Goal: Transaction & Acquisition: Purchase product/service

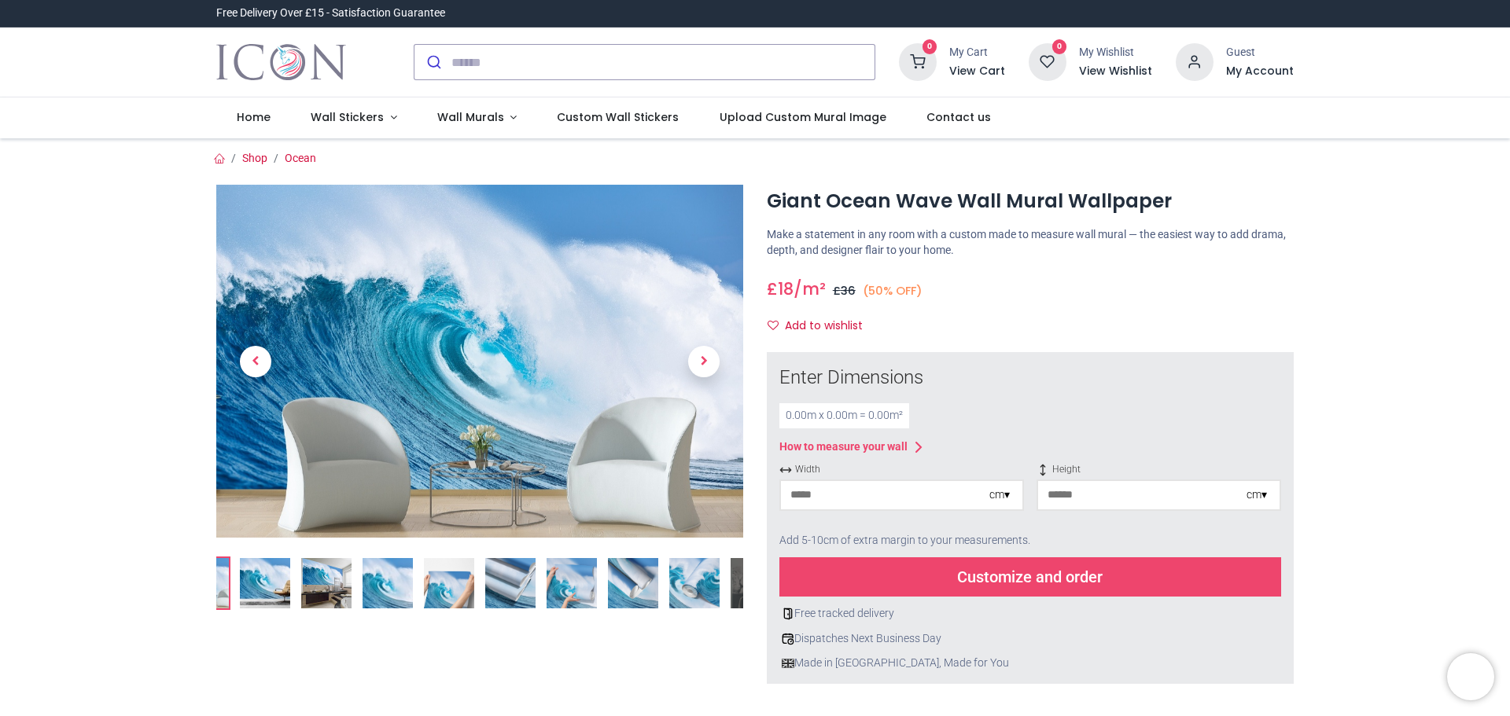
click at [315, 605] on img at bounding box center [326, 583] width 50 height 50
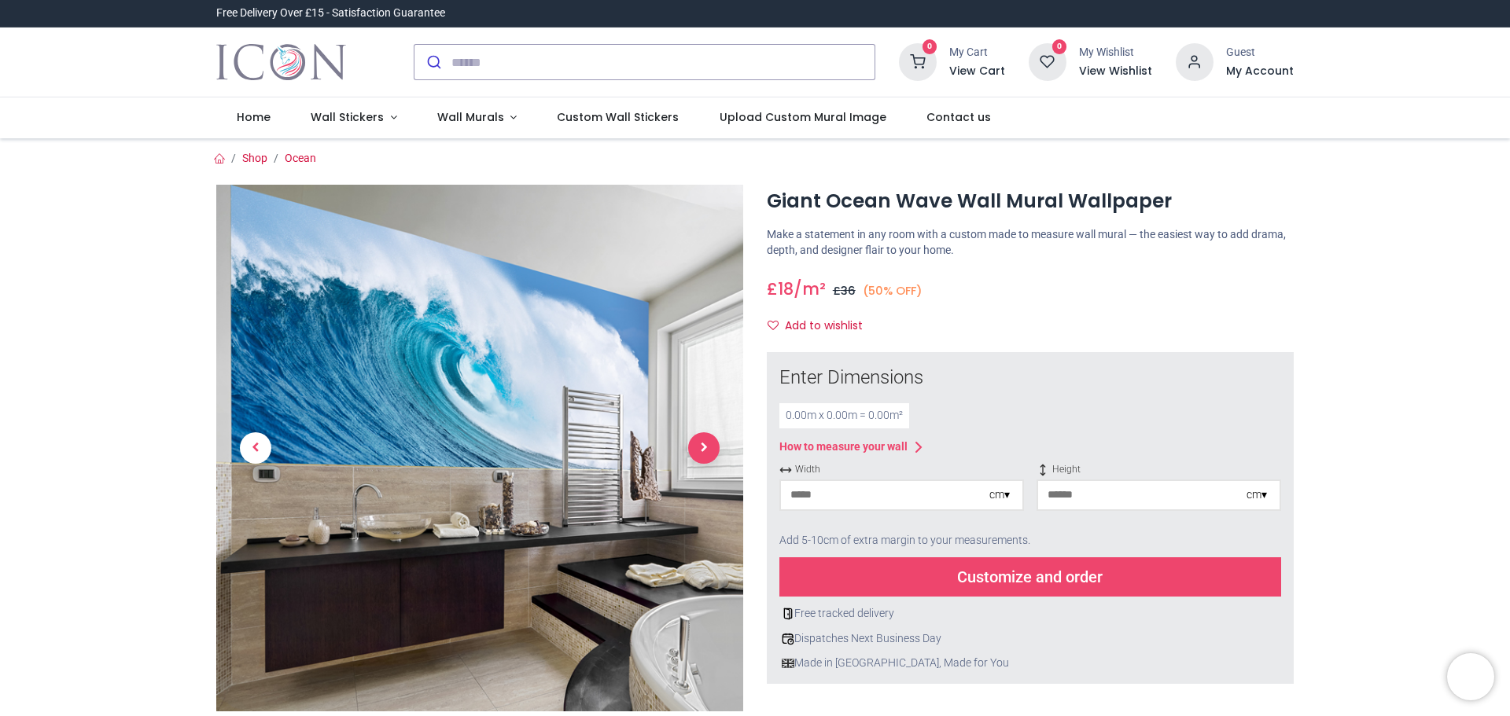
click at [713, 451] on span "Next" at bounding box center [703, 448] width 31 height 31
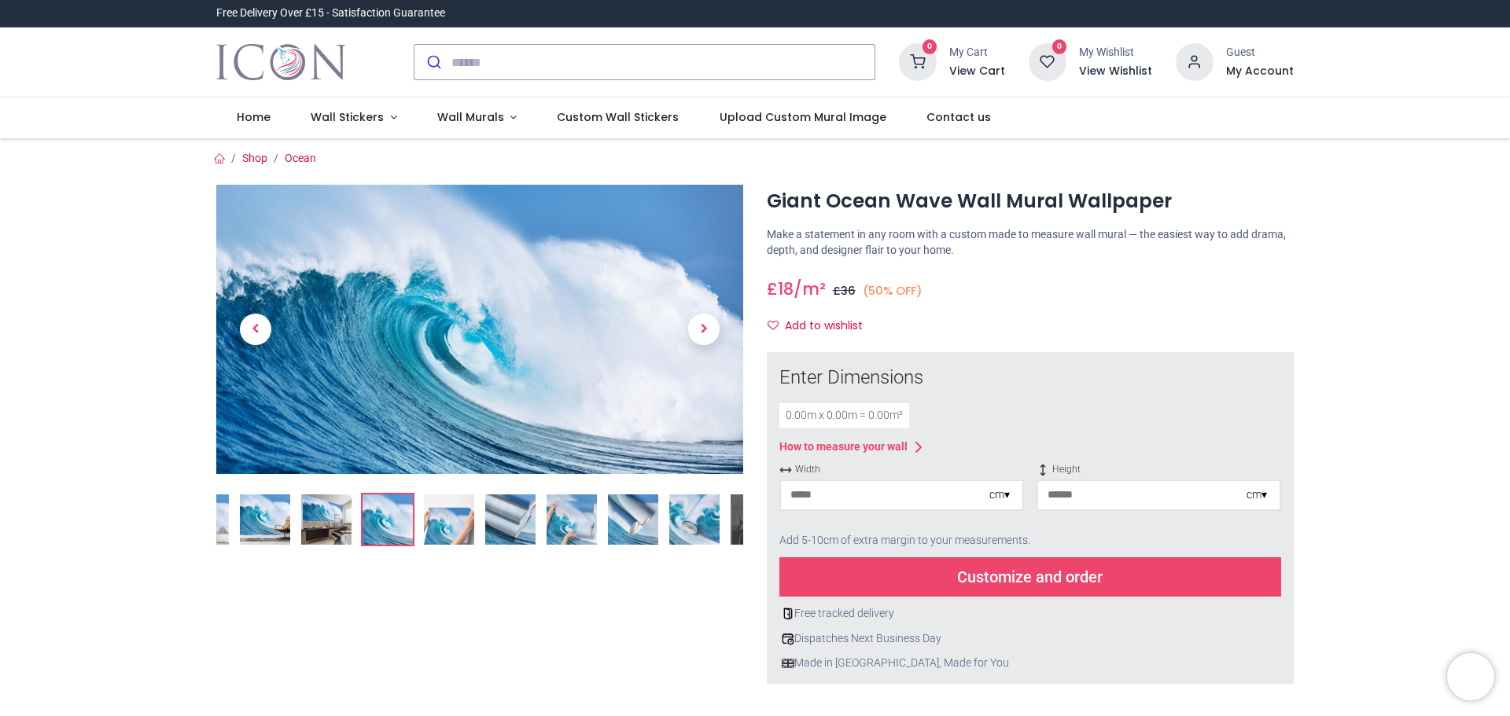
click at [698, 355] on link at bounding box center [703, 329] width 79 height 202
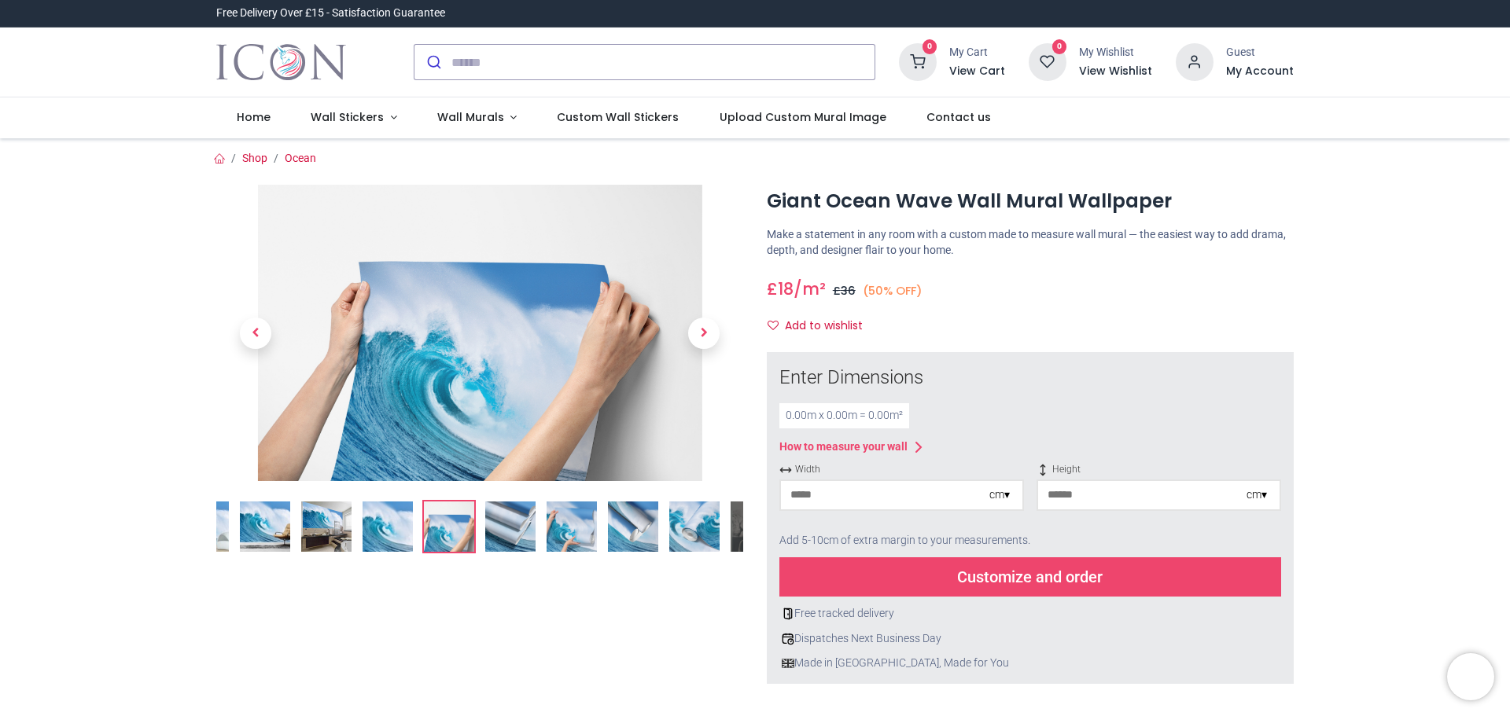
click at [698, 355] on link at bounding box center [703, 334] width 79 height 208
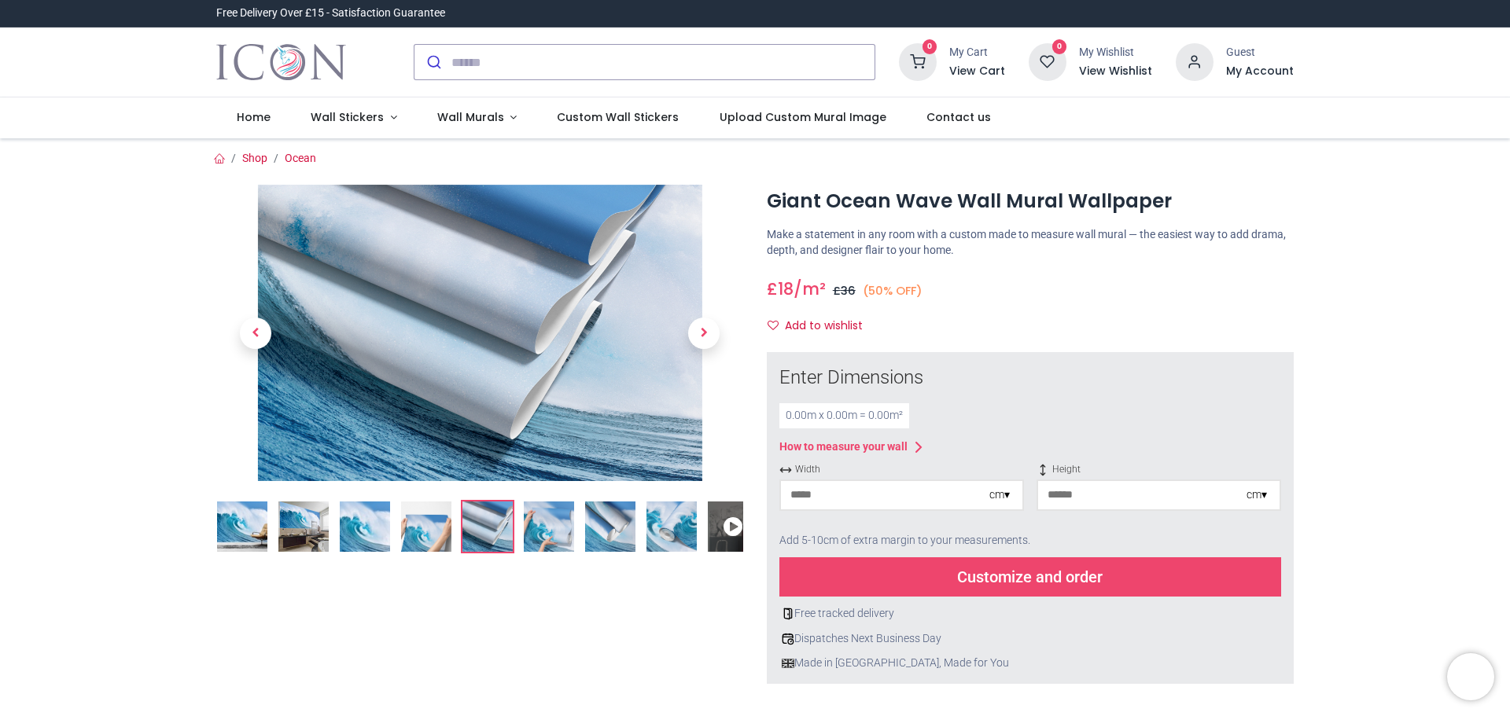
click at [698, 355] on link at bounding box center [703, 334] width 79 height 208
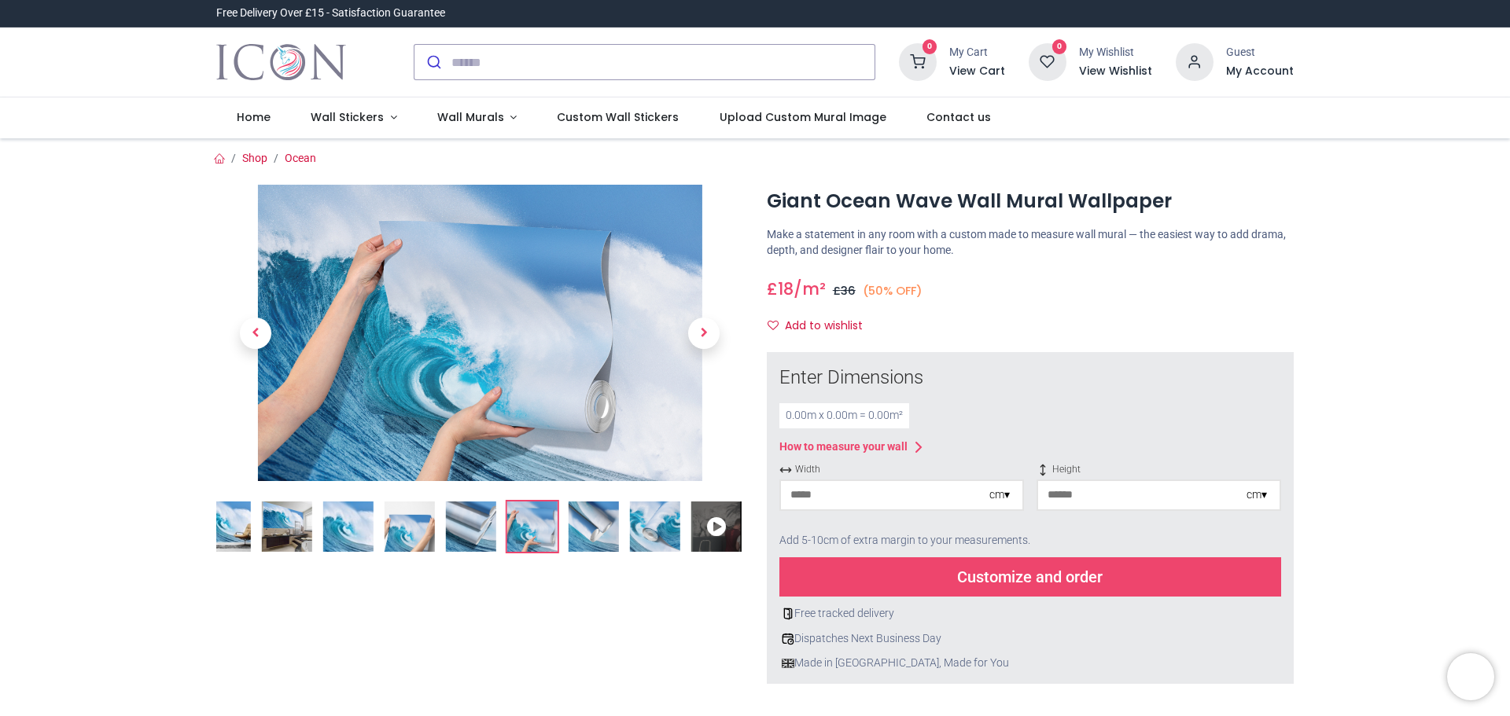
click at [698, 355] on link at bounding box center [703, 334] width 79 height 208
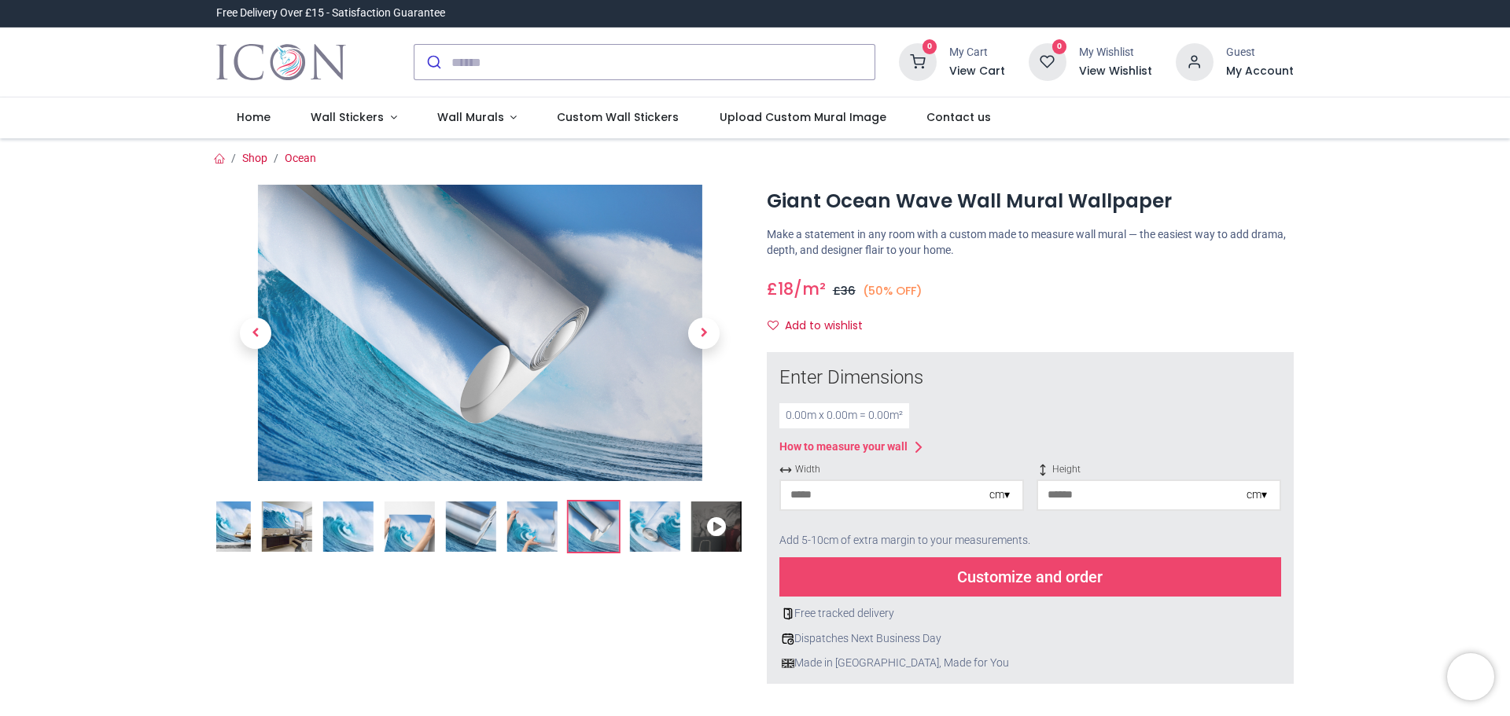
click at [698, 355] on link at bounding box center [703, 334] width 79 height 208
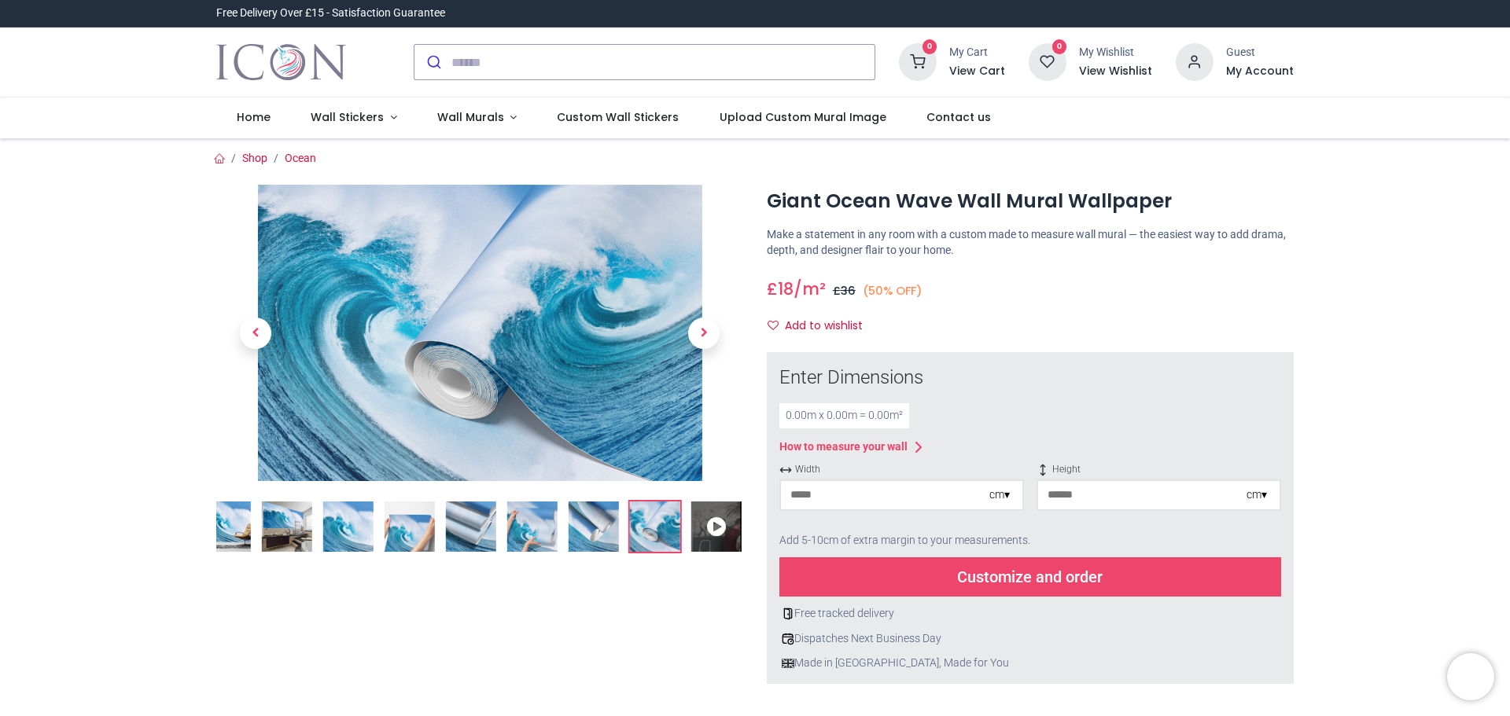
click at [698, 355] on link at bounding box center [703, 334] width 79 height 208
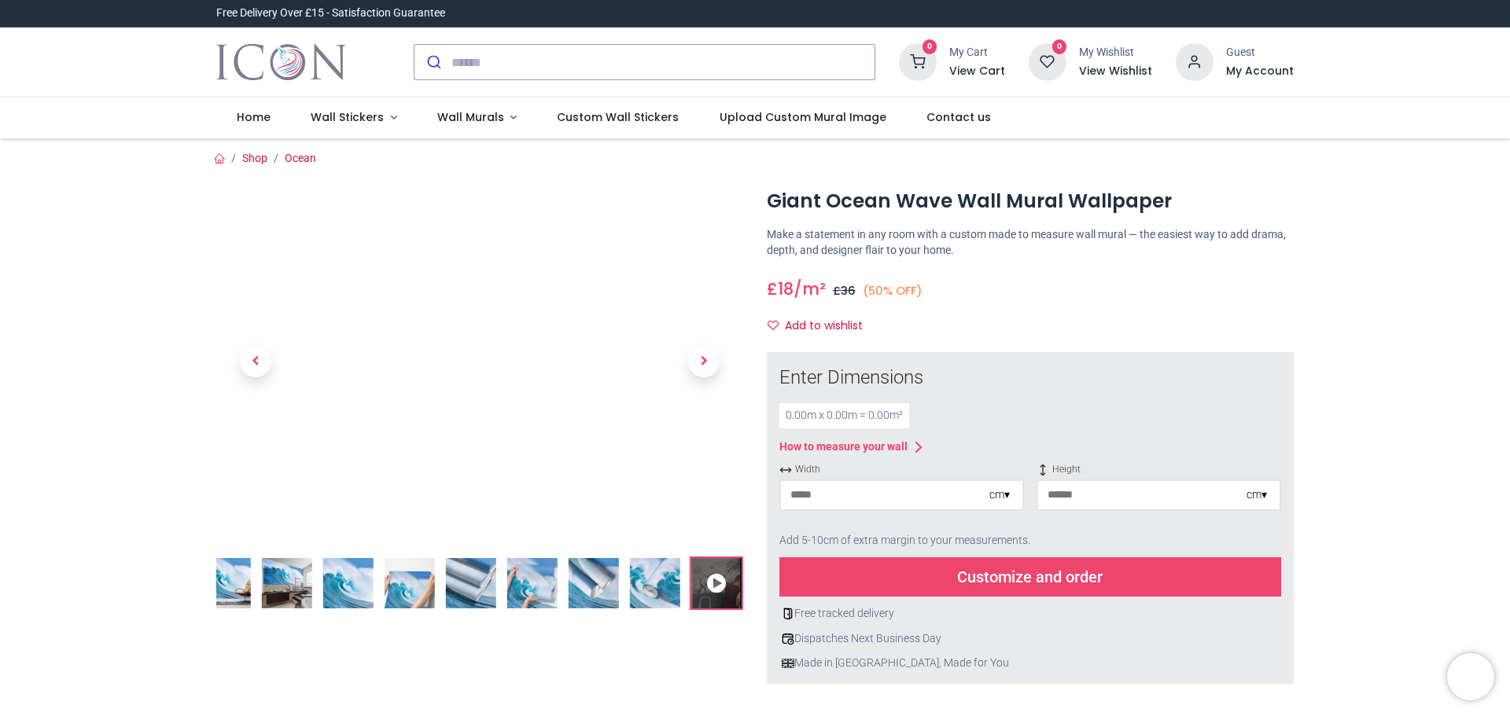
click at [698, 355] on span "Next" at bounding box center [703, 361] width 31 height 31
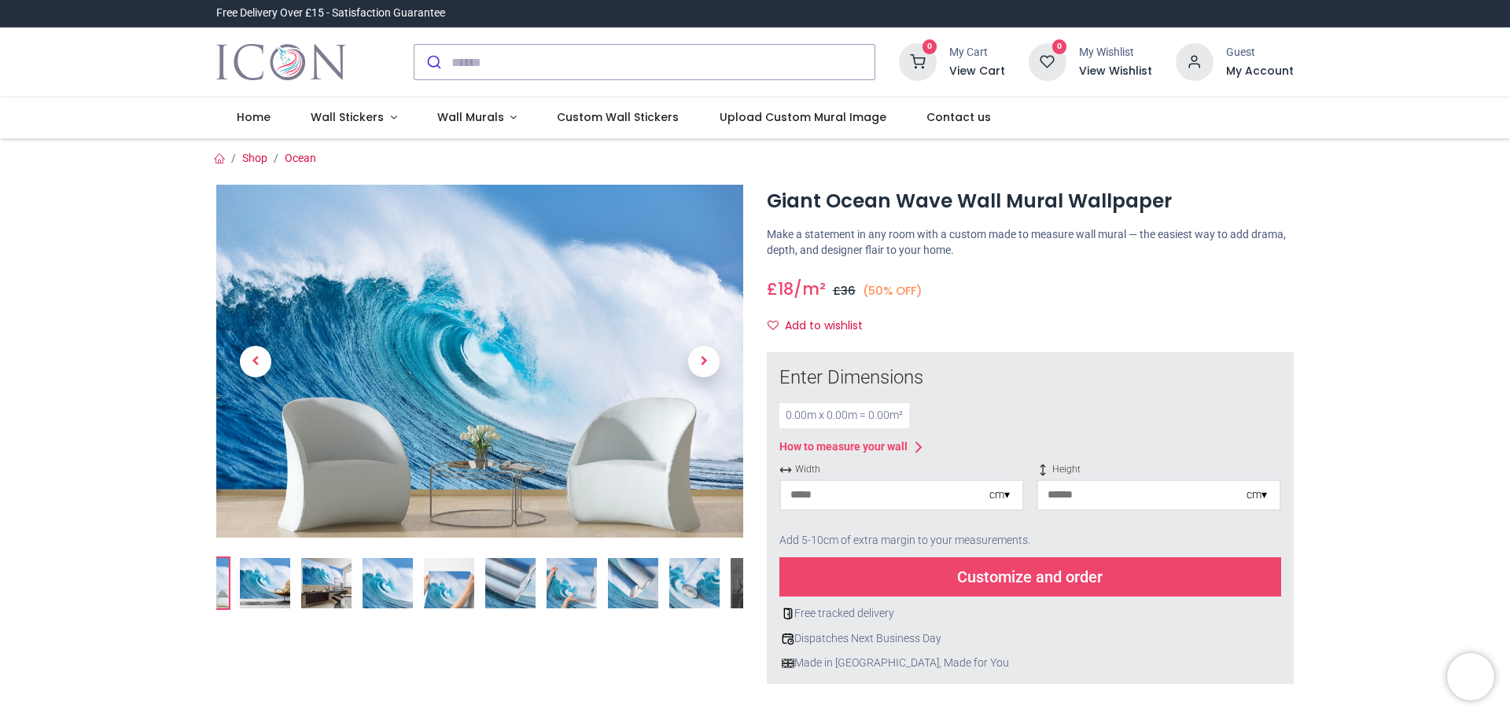
click at [1010, 499] on div "cm ▾" at bounding box center [1005, 496] width 33 height 16
click at [1003, 497] on div "cm ▾" at bounding box center [999, 496] width 20 height 16
click at [919, 527] on div "Centimeters (cm)" at bounding box center [901, 524] width 241 height 26
click at [786, 425] on div "0.00 m x 0.00 m = 0.00 m²" at bounding box center [844, 415] width 130 height 25
click at [789, 417] on div "0.00 m x 0.00 m = 0.00 m²" at bounding box center [844, 415] width 130 height 25
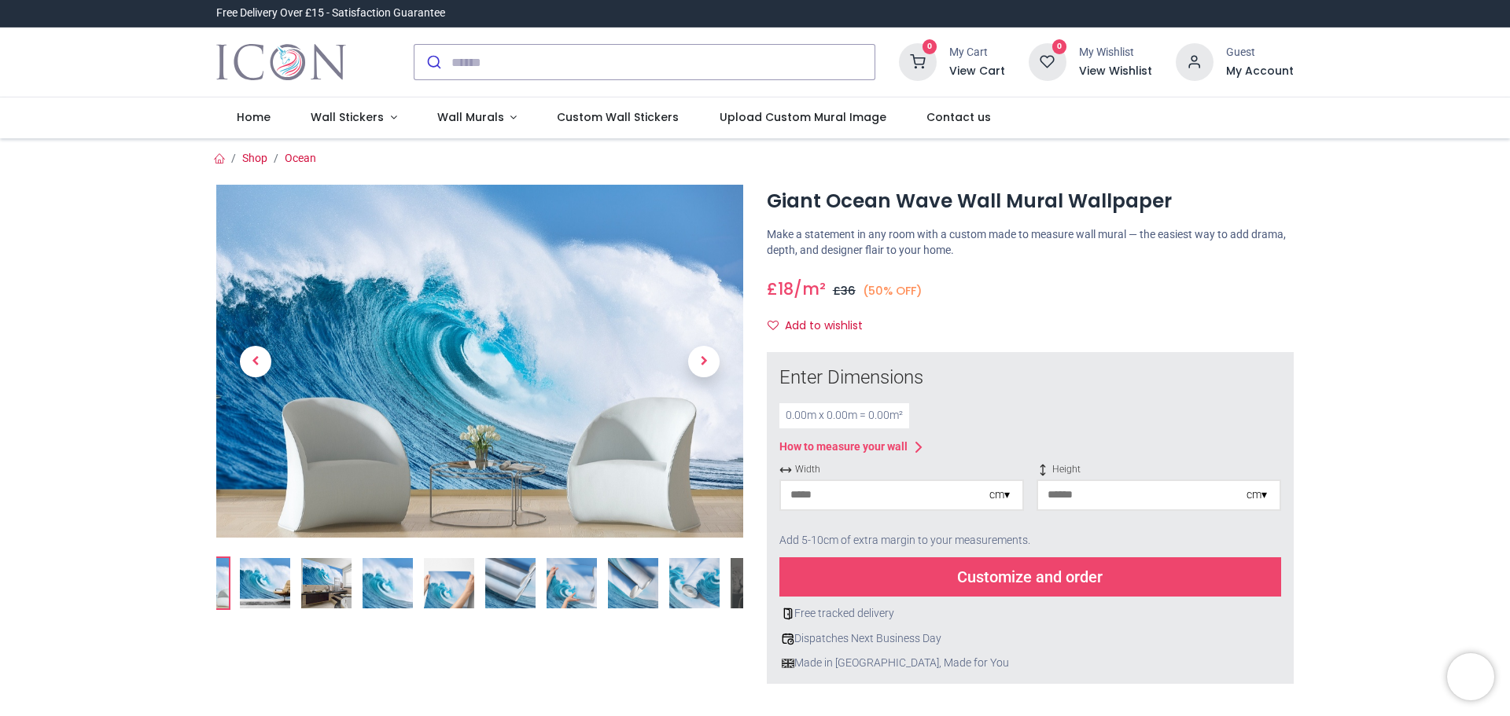
click at [842, 503] on input "number" at bounding box center [885, 495] width 208 height 28
type input "***"
click at [1095, 501] on input "number" at bounding box center [1142, 495] width 208 height 28
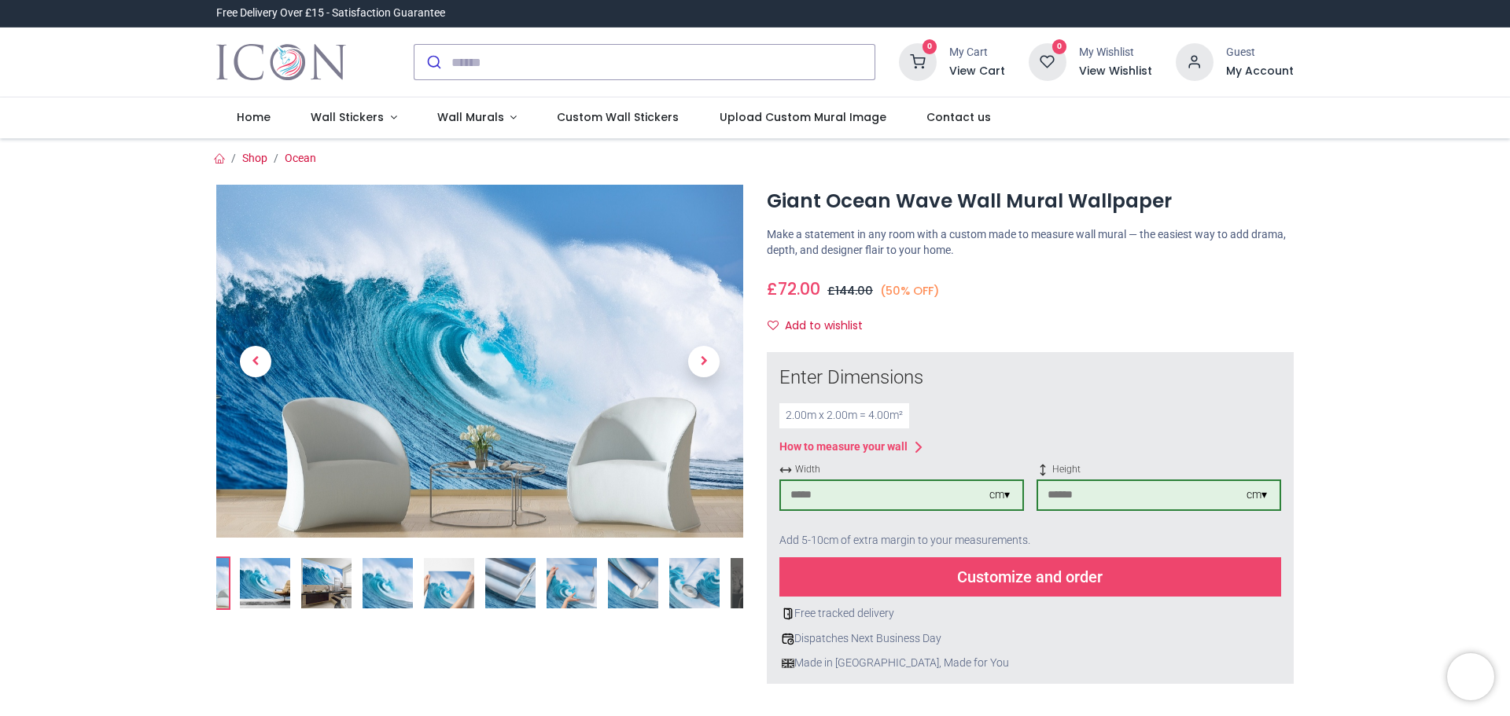
type input "***"
click at [1041, 576] on div "Customize and order" at bounding box center [1030, 577] width 502 height 39
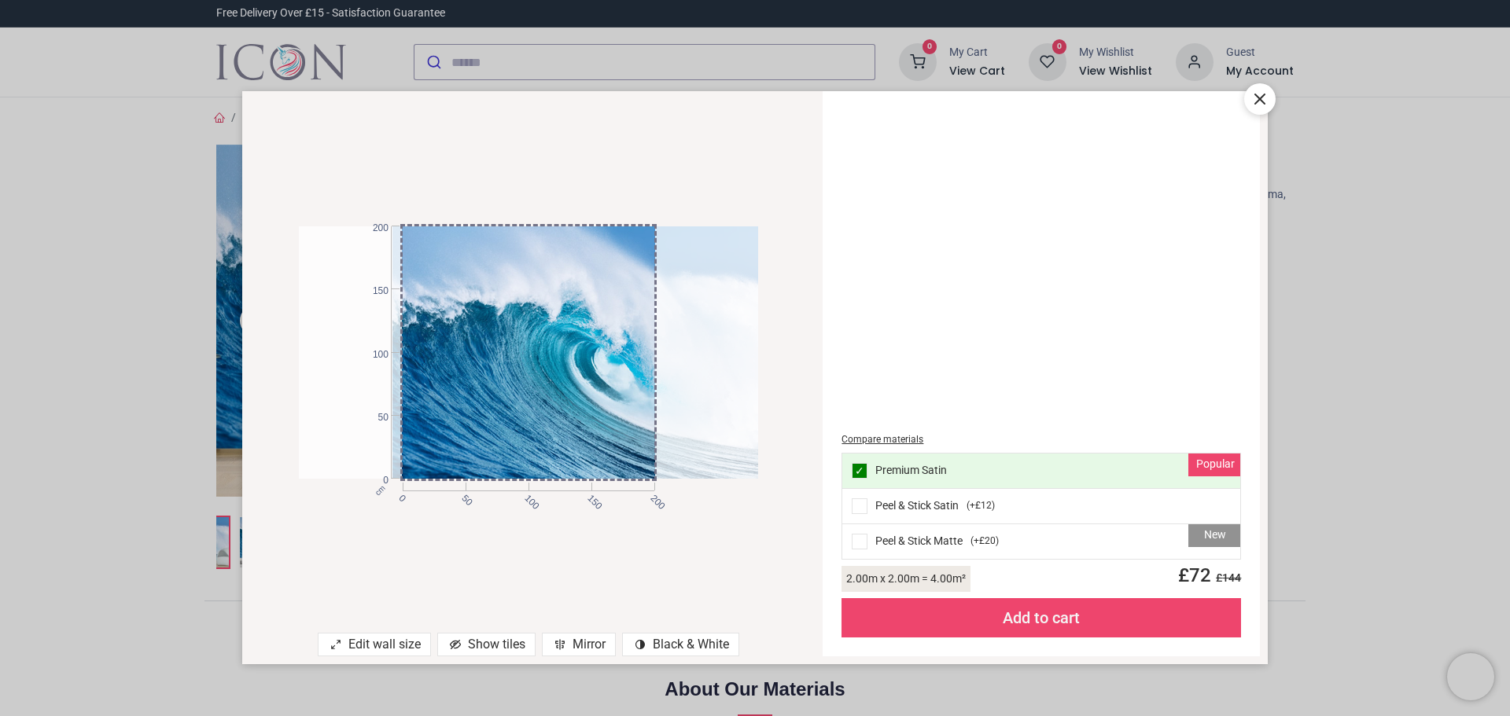
drag, startPoint x: 432, startPoint y: 368, endPoint x: 577, endPoint y: 382, distance: 146.2
click at [577, 382] on div at bounding box center [621, 352] width 458 height 252
click at [1261, 92] on icon at bounding box center [1259, 99] width 19 height 19
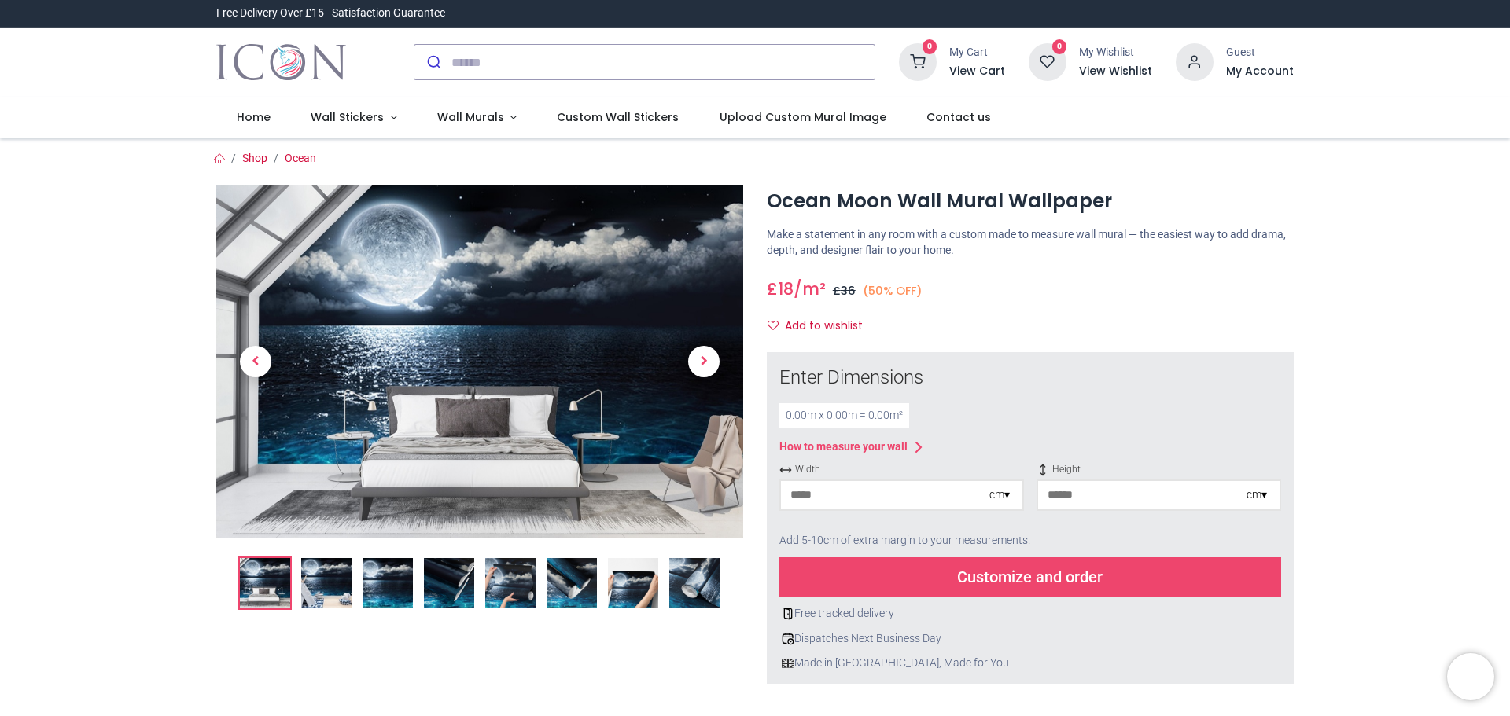
click at [321, 585] on img at bounding box center [326, 583] width 50 height 50
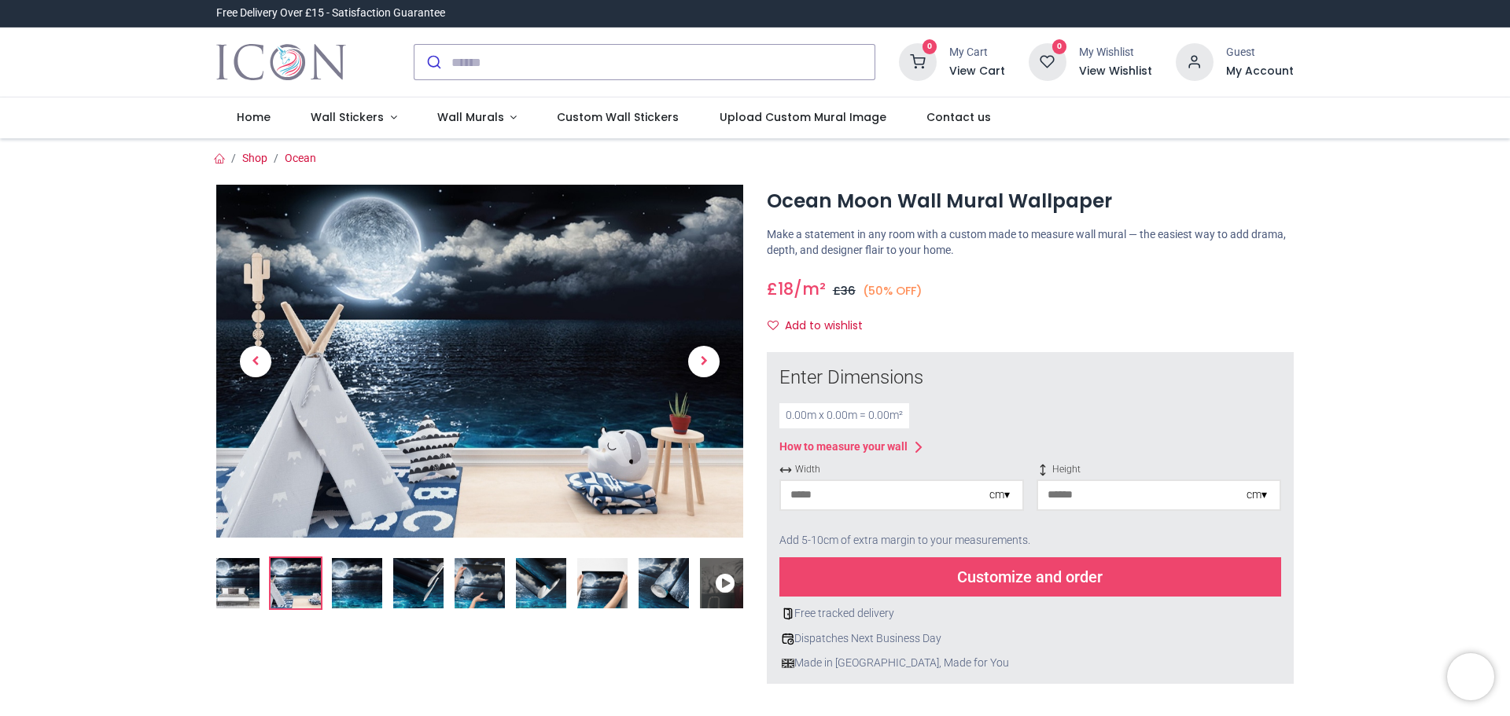
click at [340, 575] on img at bounding box center [357, 583] width 50 height 50
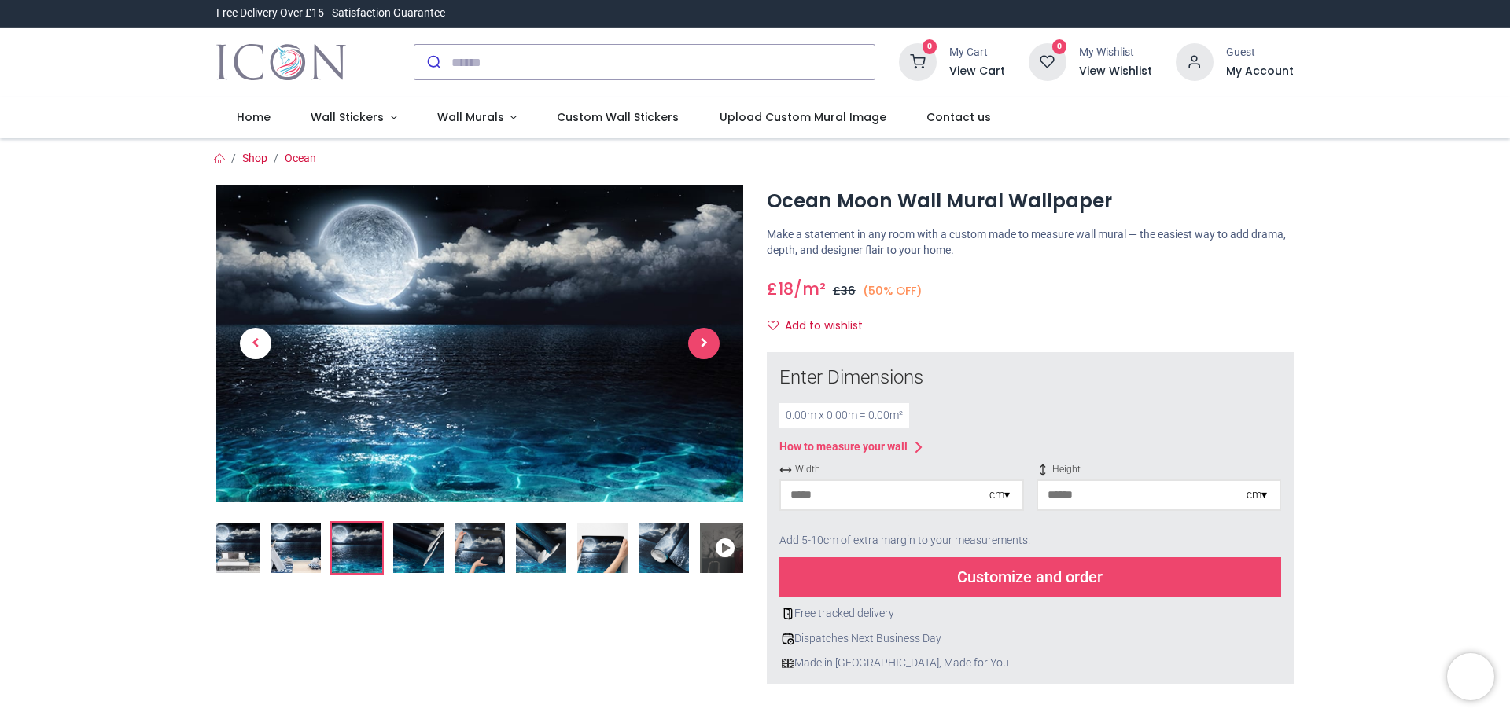
click at [700, 348] on span "Next" at bounding box center [703, 343] width 31 height 31
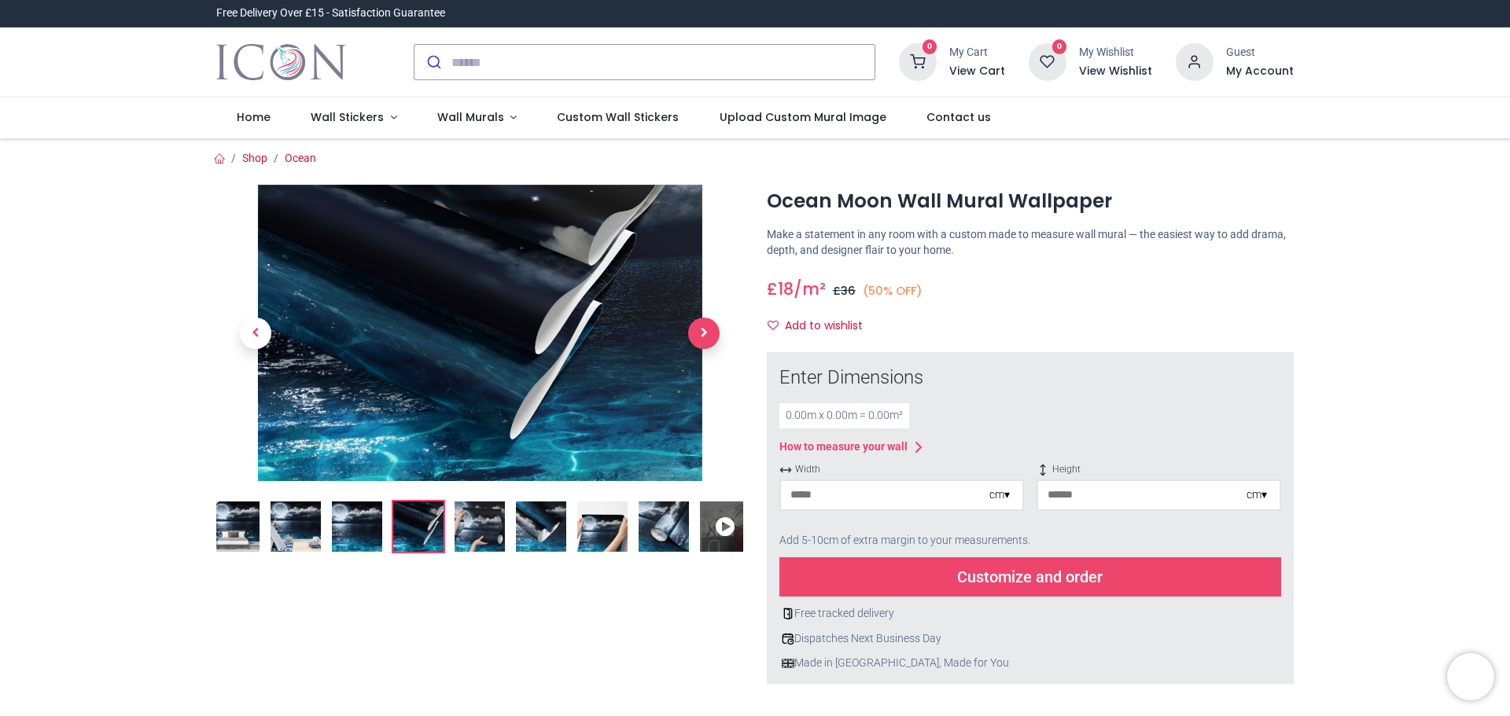
click at [700, 348] on span "Next" at bounding box center [703, 333] width 31 height 31
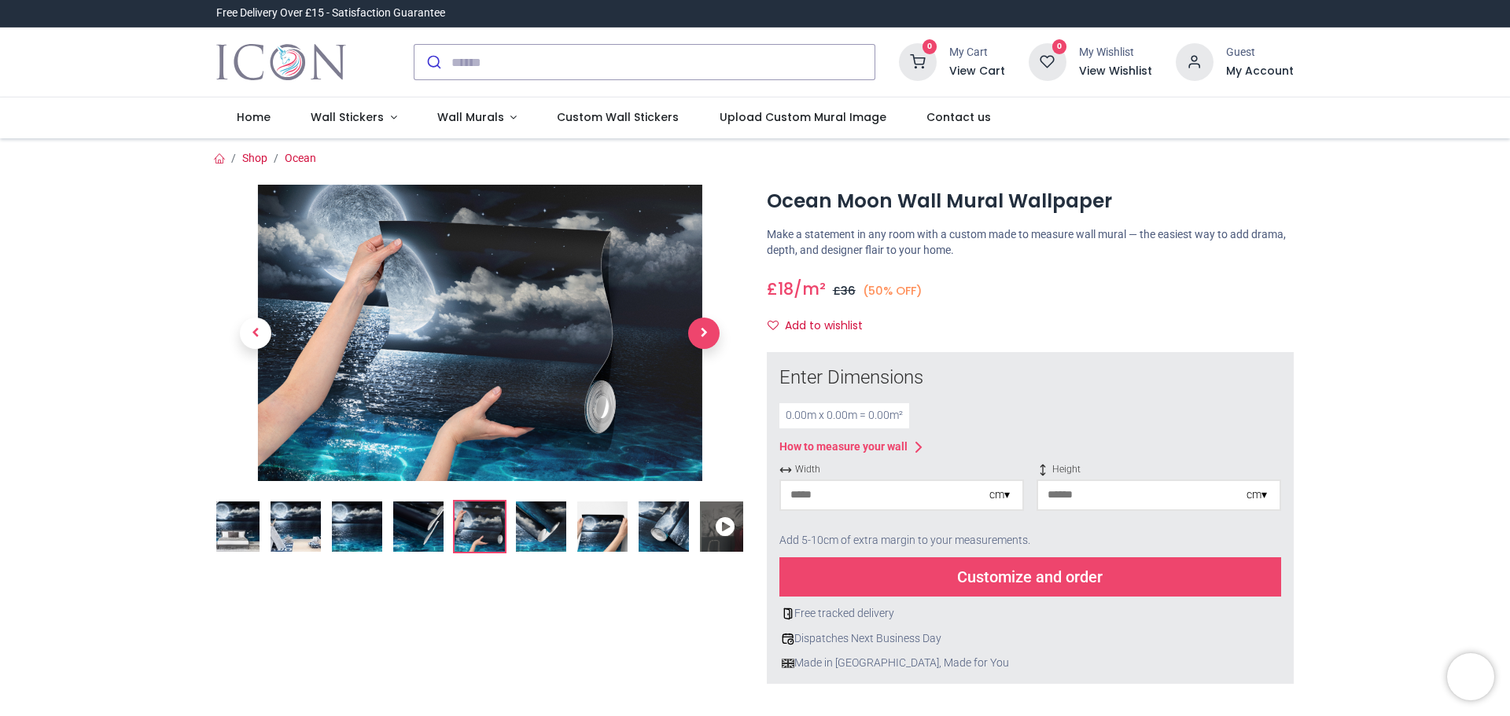
click at [700, 348] on span "Next" at bounding box center [703, 333] width 31 height 31
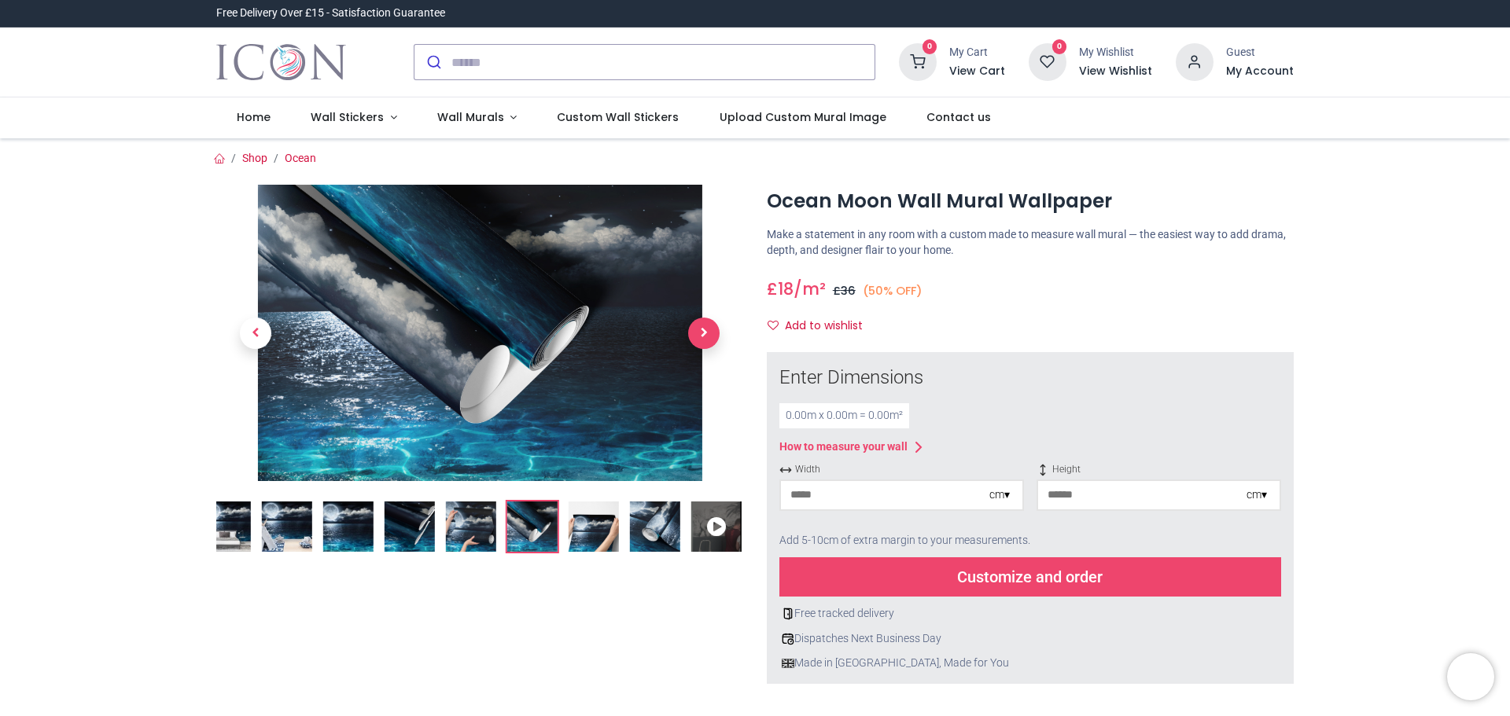
click at [700, 348] on span "Next" at bounding box center [703, 333] width 31 height 31
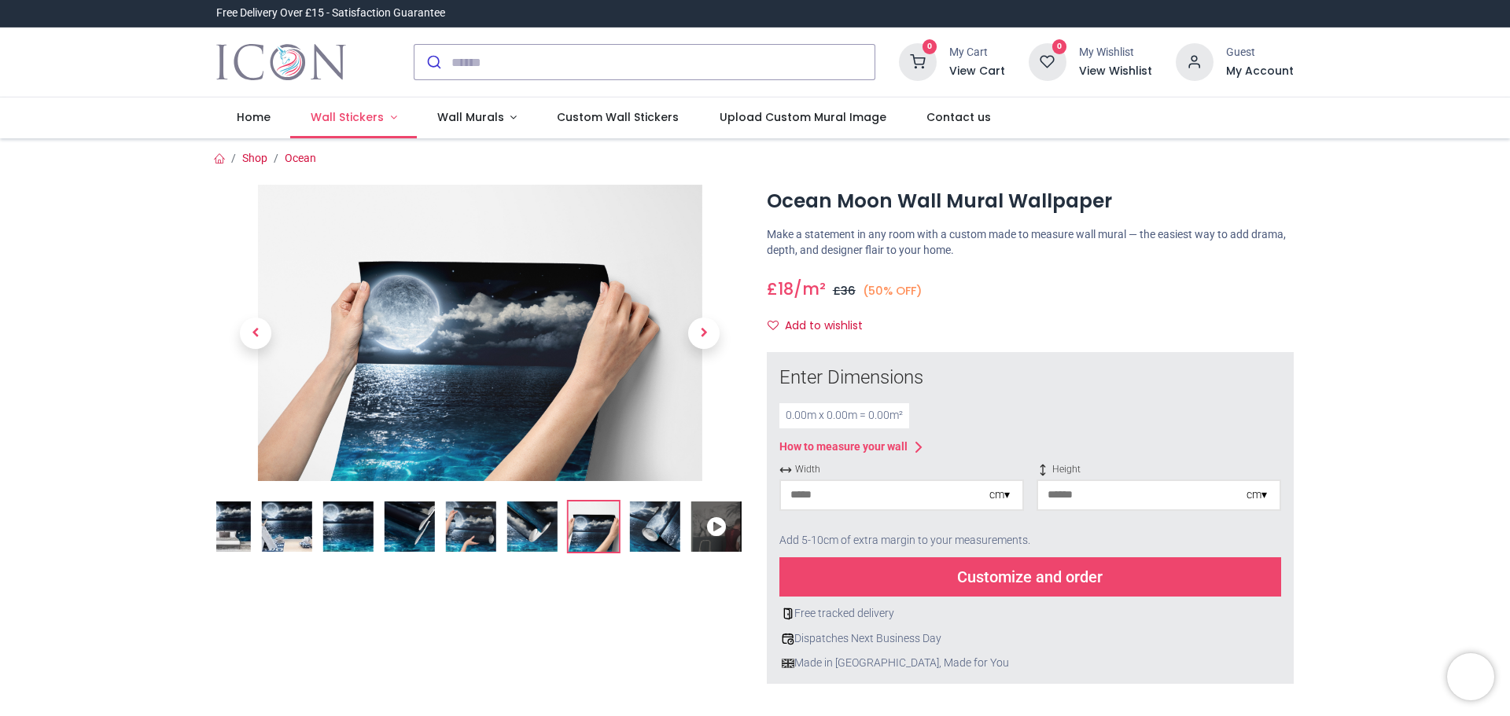
click at [348, 119] on span "Wall Stickers" at bounding box center [347, 117] width 73 height 16
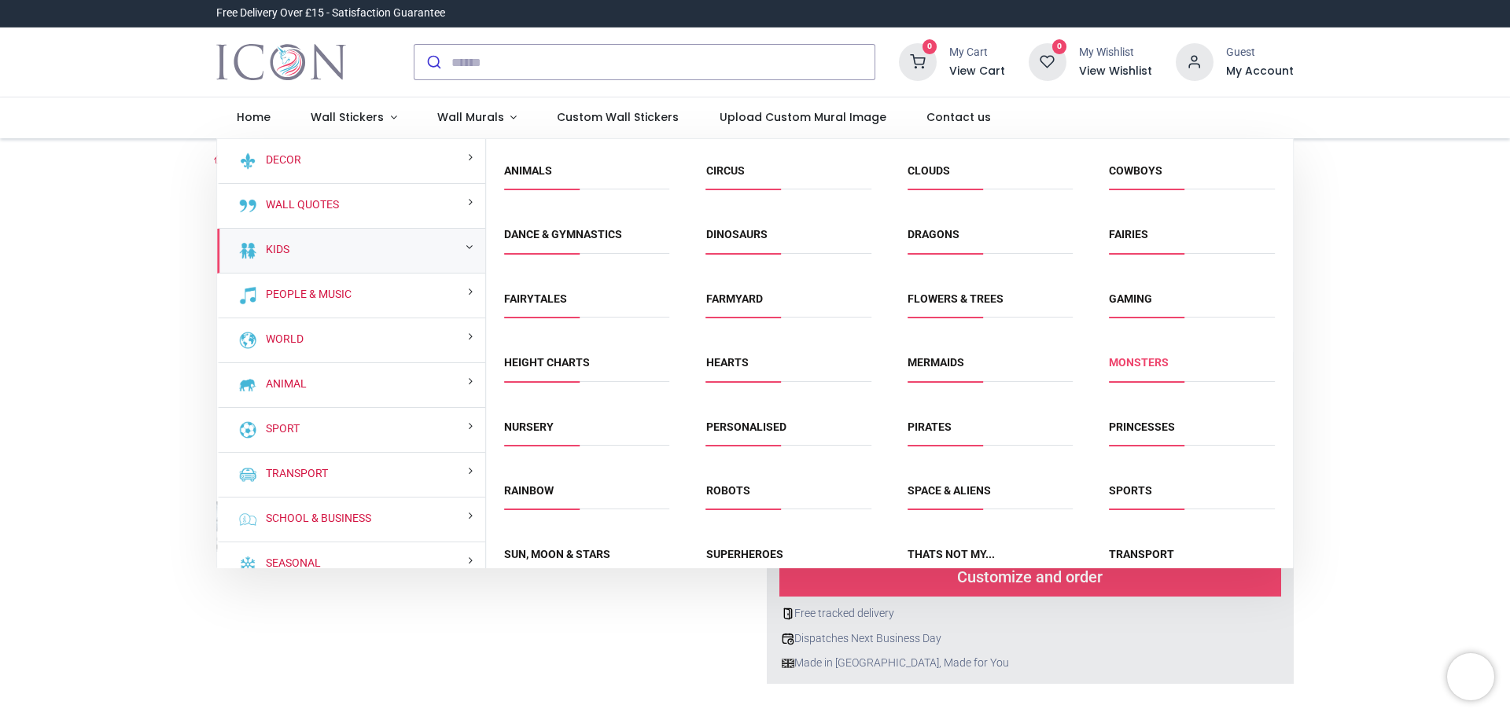
scroll to position [79, 0]
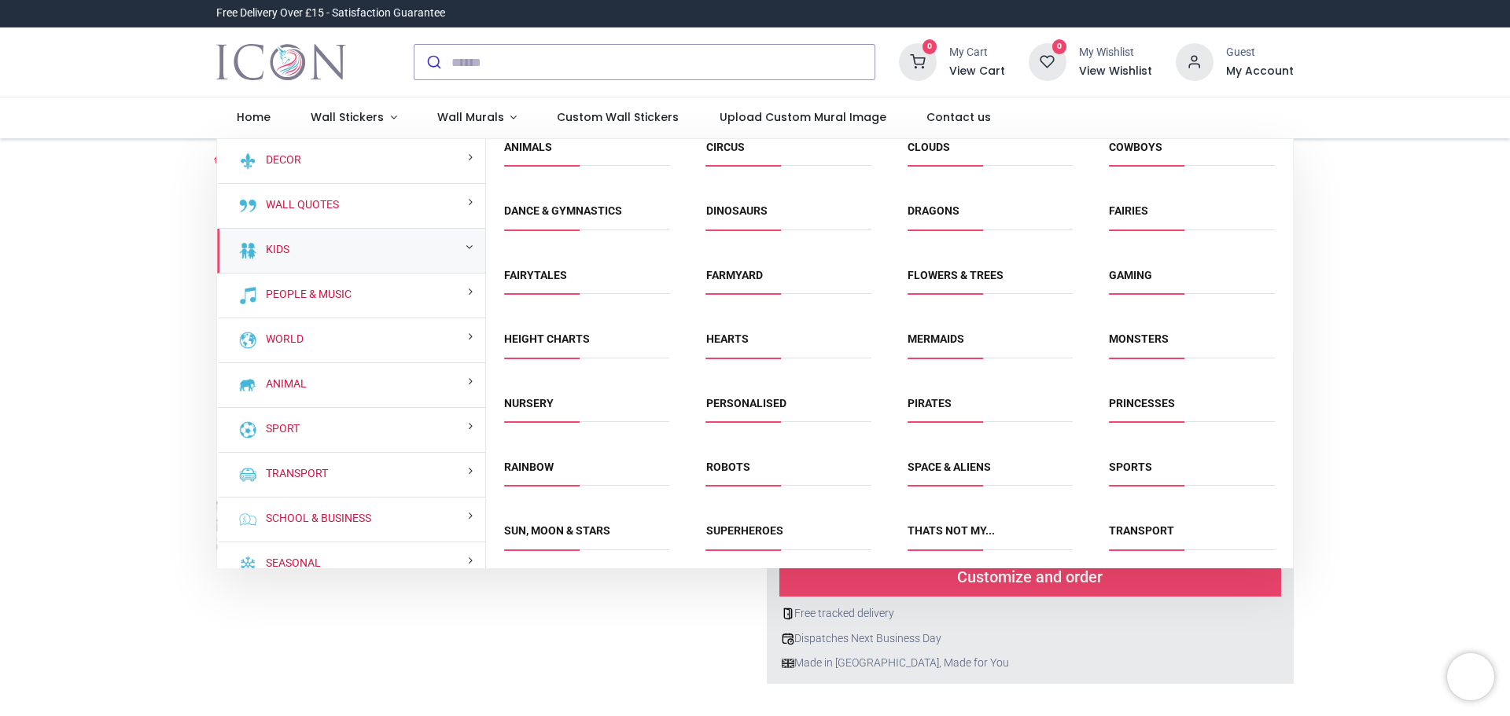
click at [926, 394] on li "Pirates" at bounding box center [990, 410] width 178 height 35
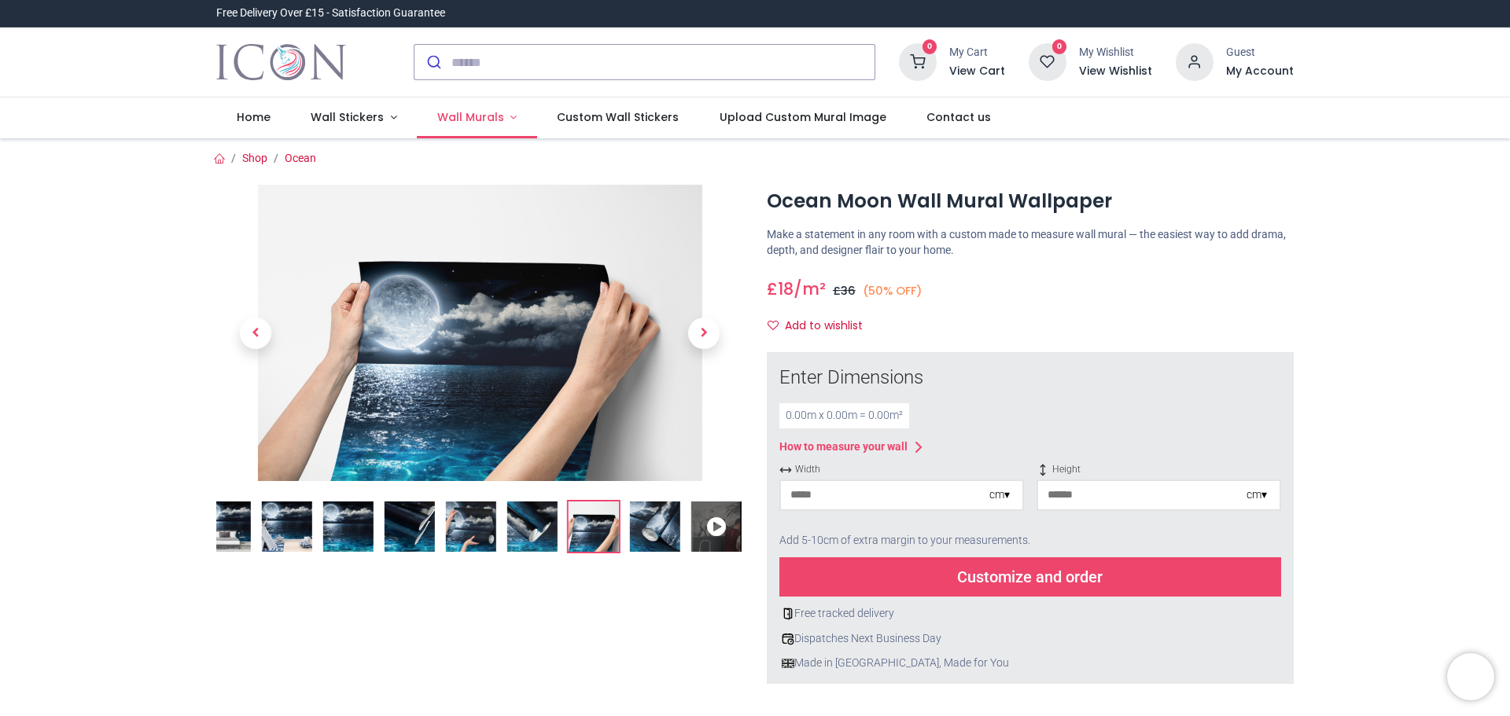
click at [475, 126] on link "Wall Murals" at bounding box center [477, 118] width 120 height 41
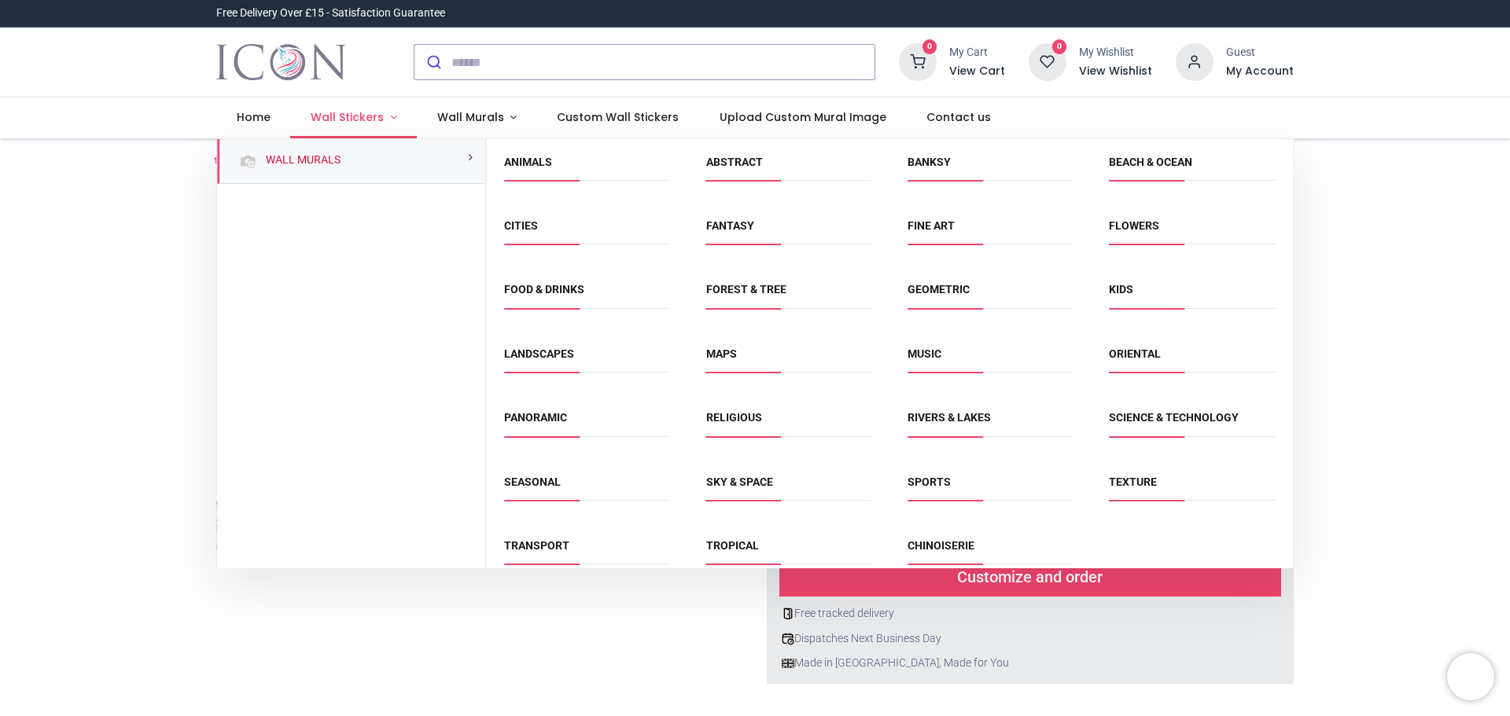
click at [345, 126] on link "Wall Stickers" at bounding box center [353, 118] width 127 height 41
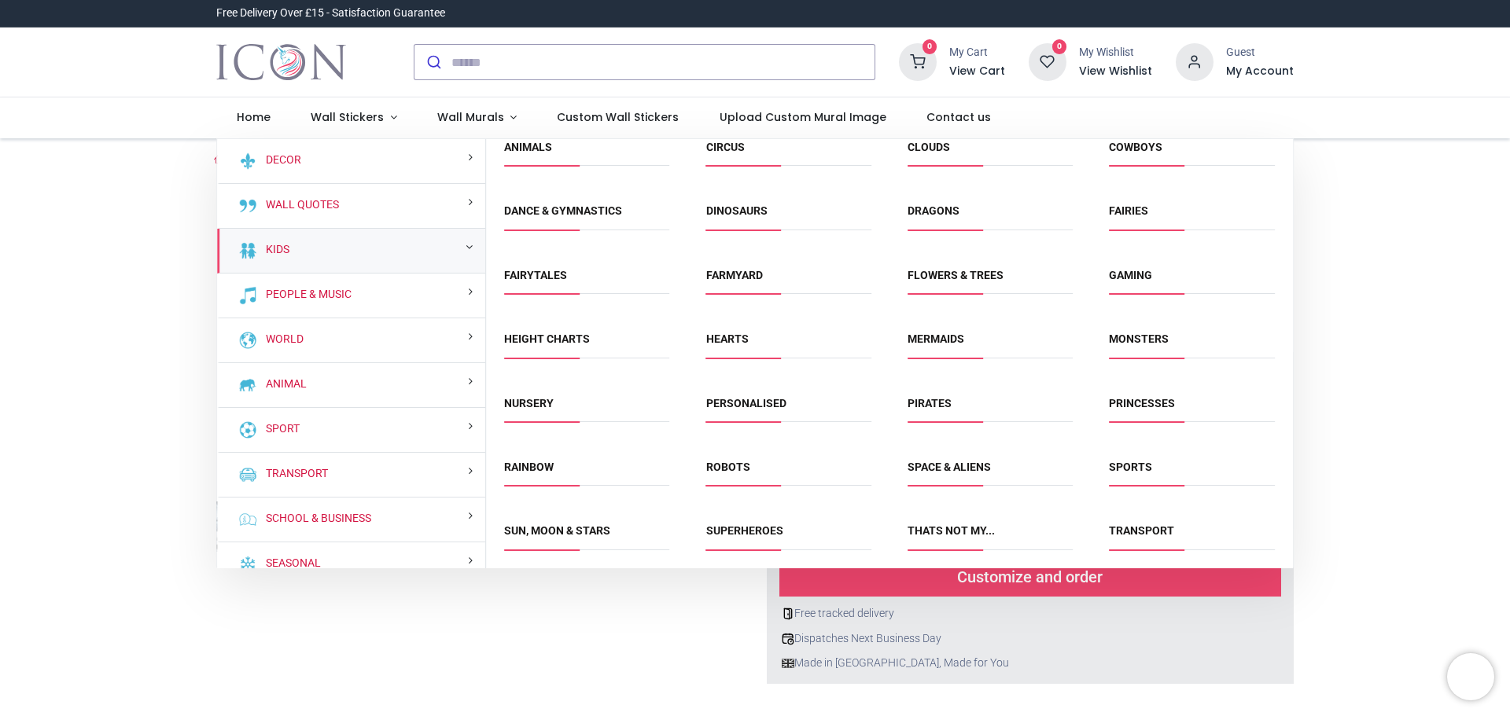
scroll to position [0, 0]
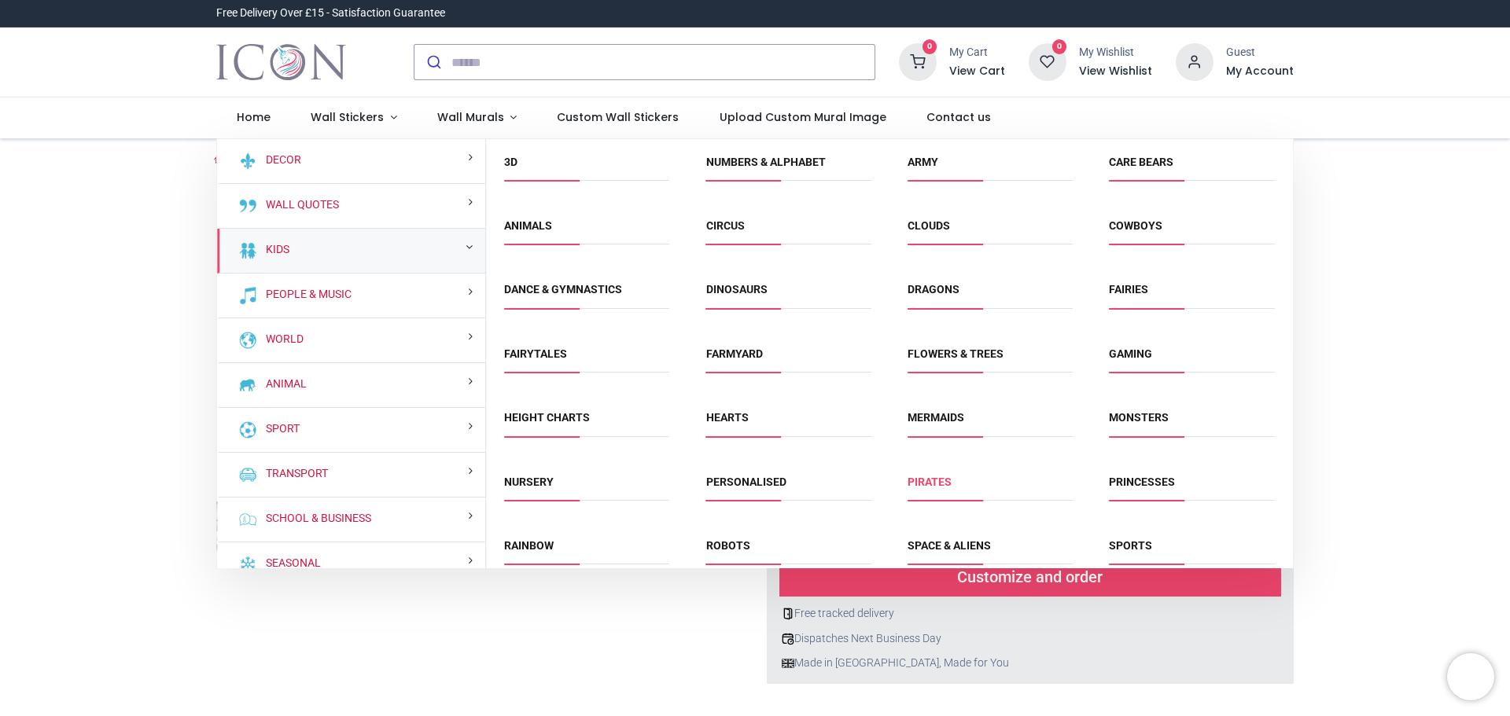
click at [941, 484] on link "Pirates" at bounding box center [929, 482] width 44 height 13
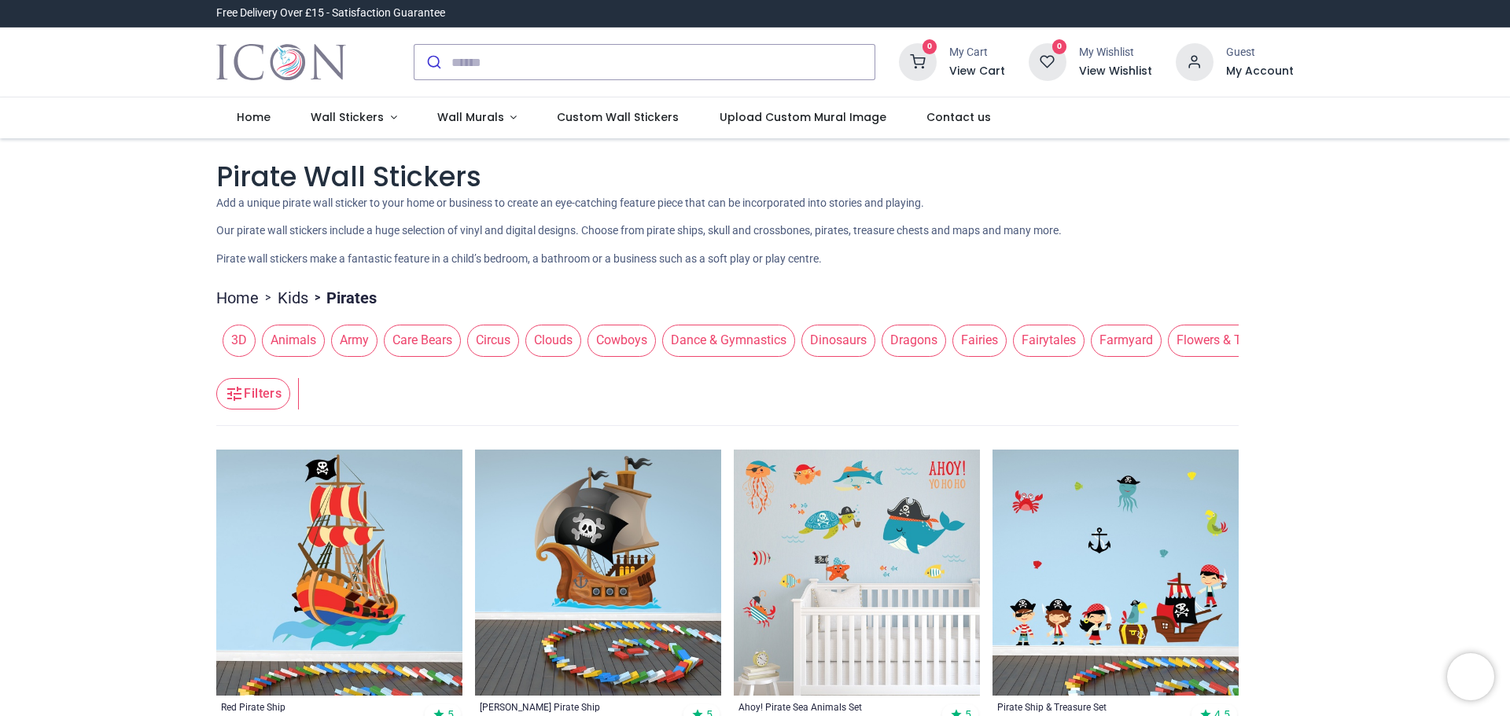
drag, startPoint x: 464, startPoint y: 368, endPoint x: 599, endPoint y: 371, distance: 135.3
click at [599, 371] on header "Filters Filters" at bounding box center [727, 394] width 1022 height 63
click at [558, 341] on span "Rainbow" at bounding box center [566, 340] width 66 height 31
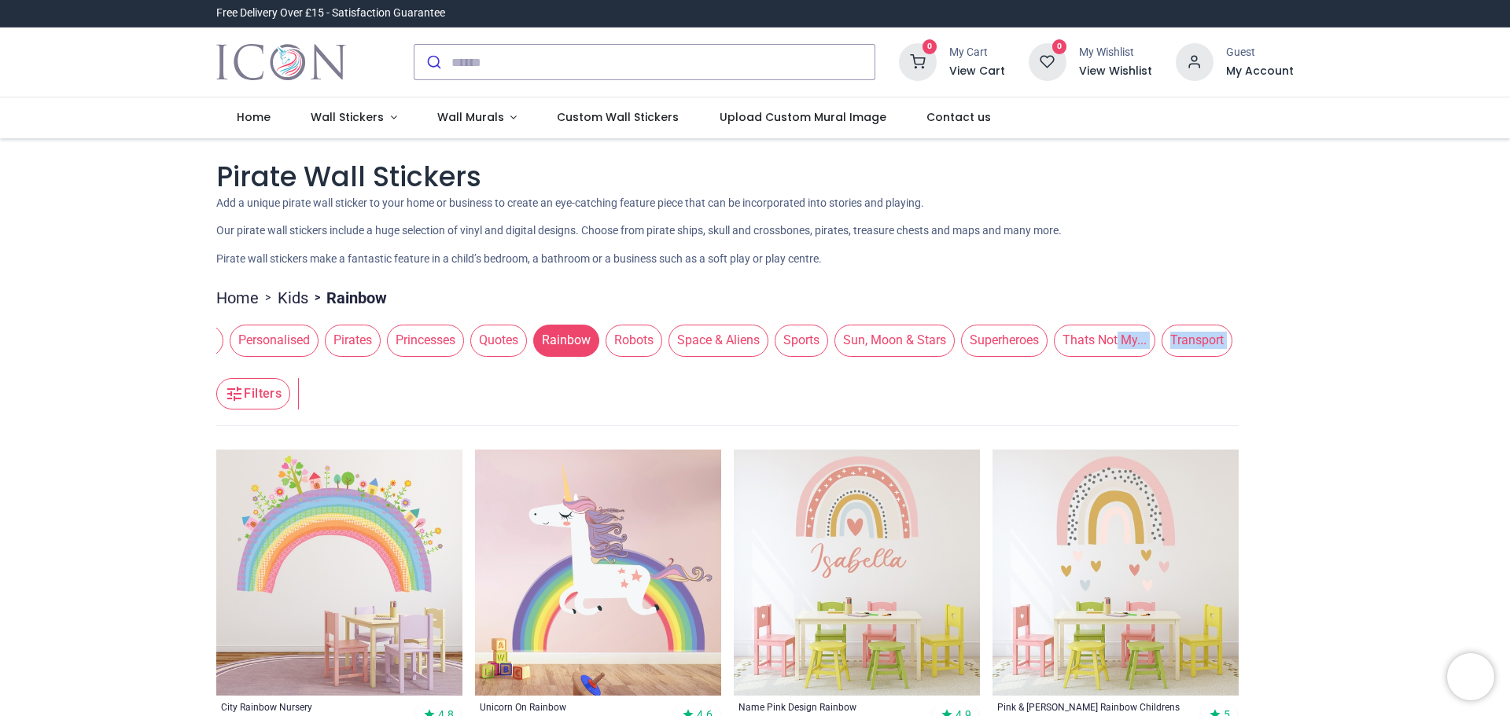
drag, startPoint x: 1031, startPoint y: 366, endPoint x: 1099, endPoint y: 363, distance: 68.5
click at [870, 344] on span "Sun, Moon & Stars" at bounding box center [894, 340] width 120 height 31
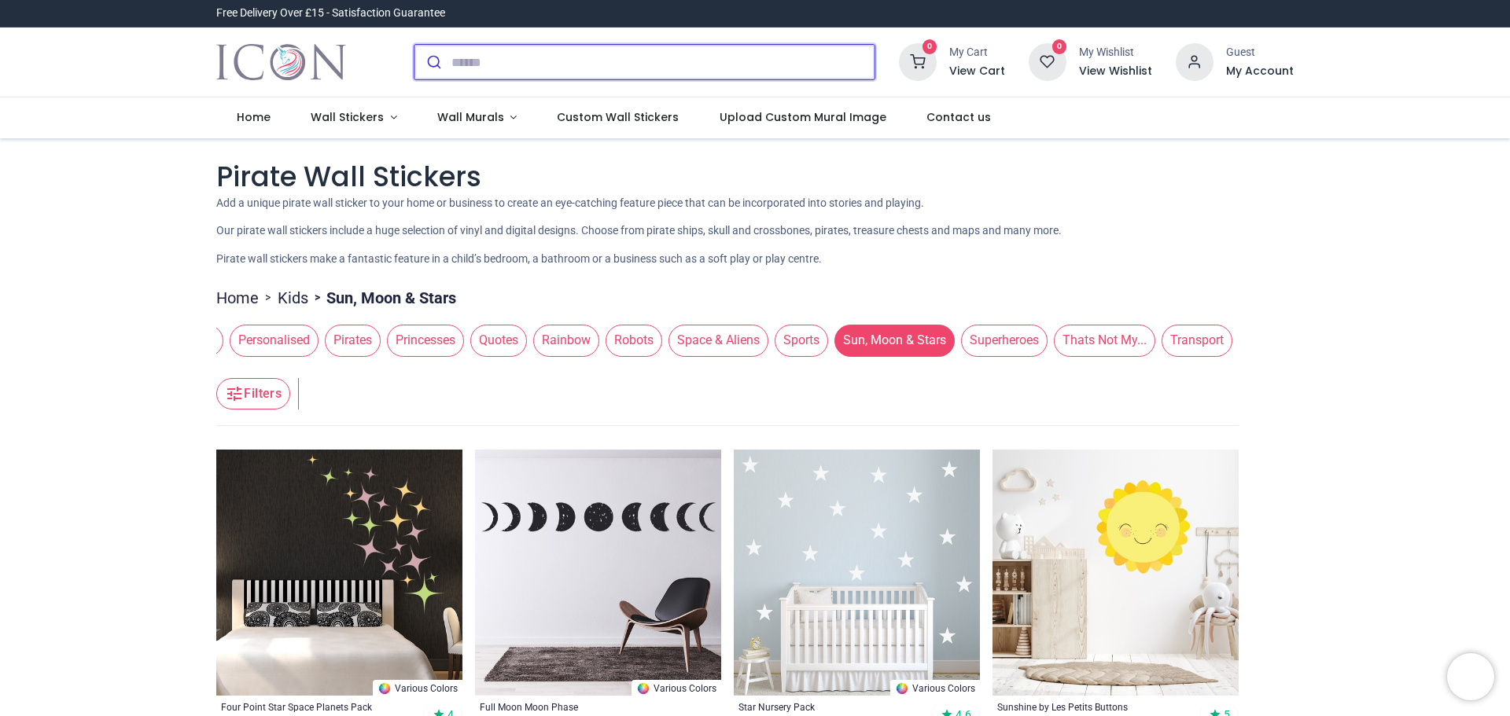
click at [469, 59] on input "search" at bounding box center [662, 62] width 423 height 35
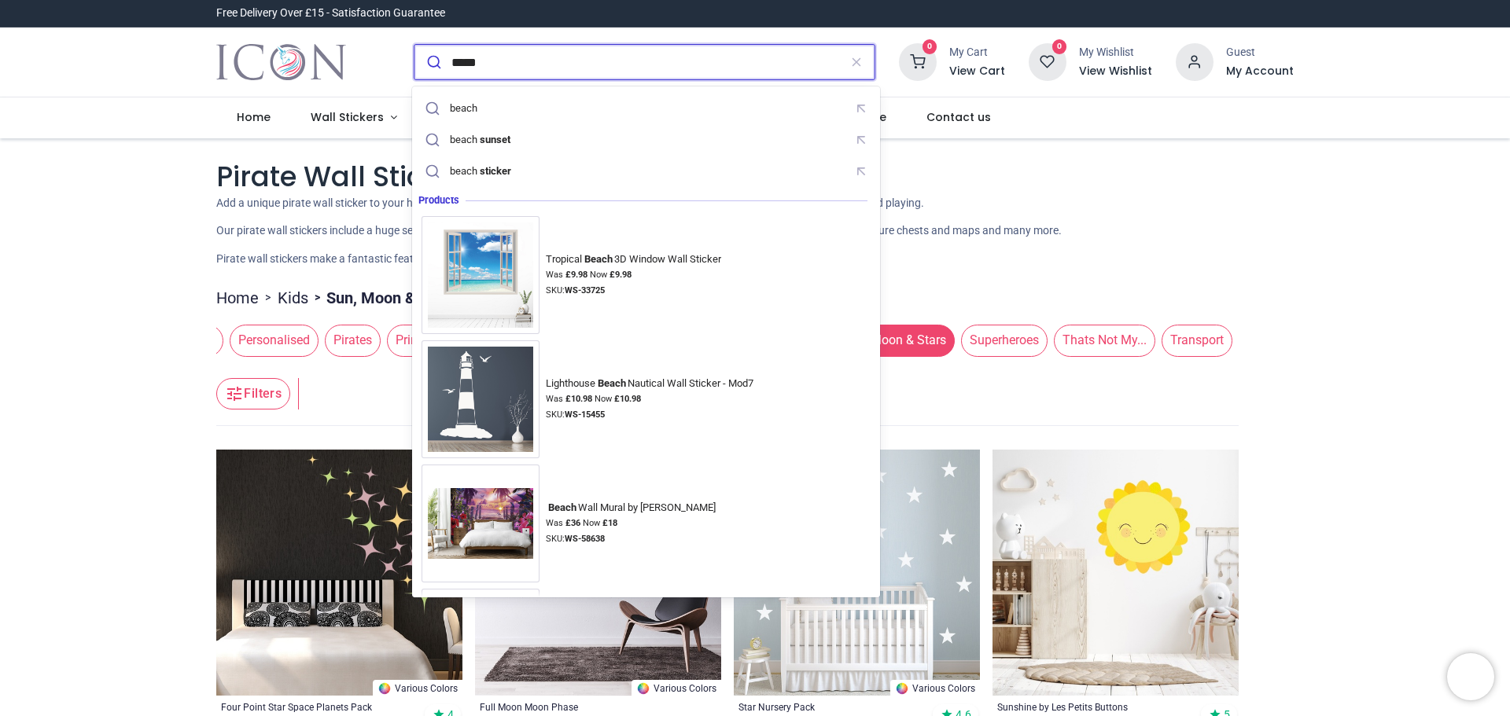
drag, startPoint x: 492, startPoint y: 60, endPoint x: 440, endPoint y: 61, distance: 51.9
click at [440, 61] on form "*****" at bounding box center [645, 62] width 462 height 36
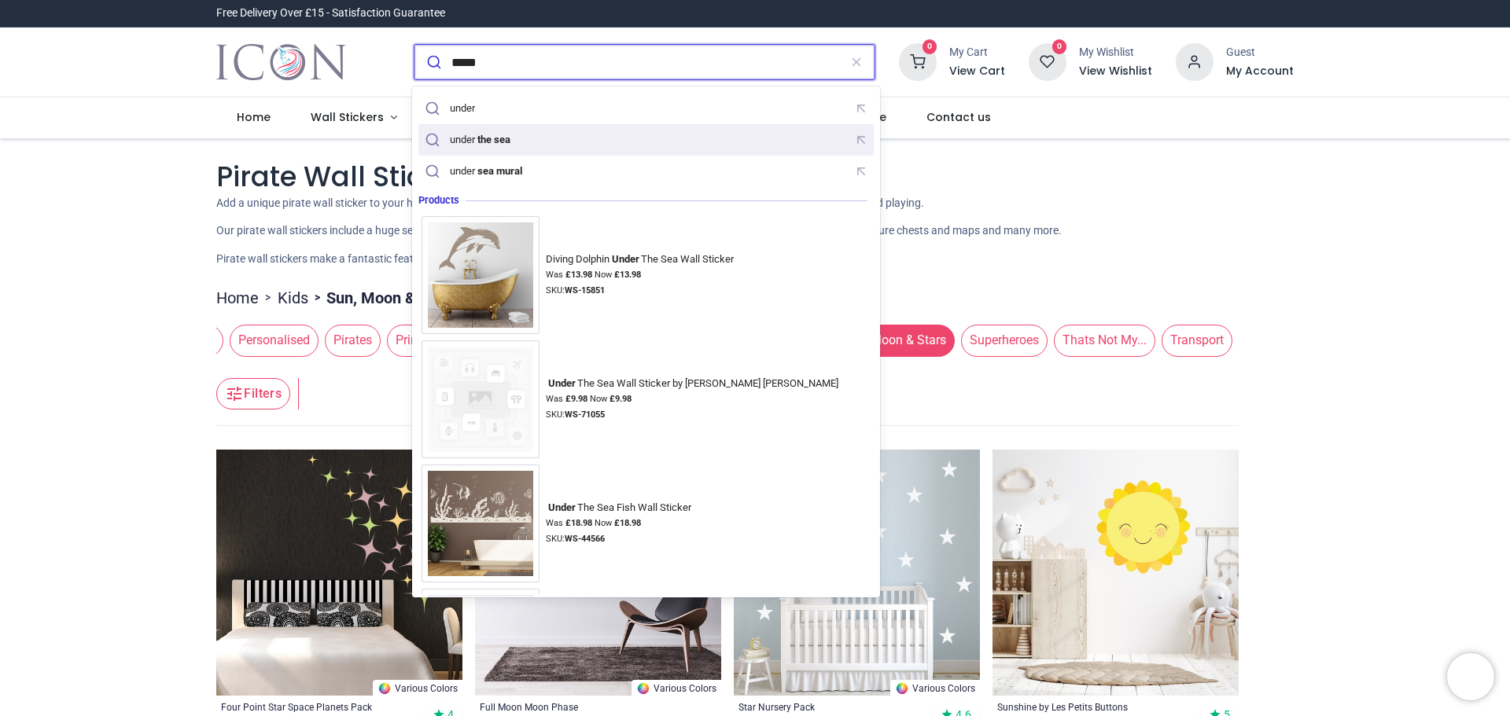
click at [512, 142] on mark "the sea" at bounding box center [493, 139] width 37 height 16
type input "**********"
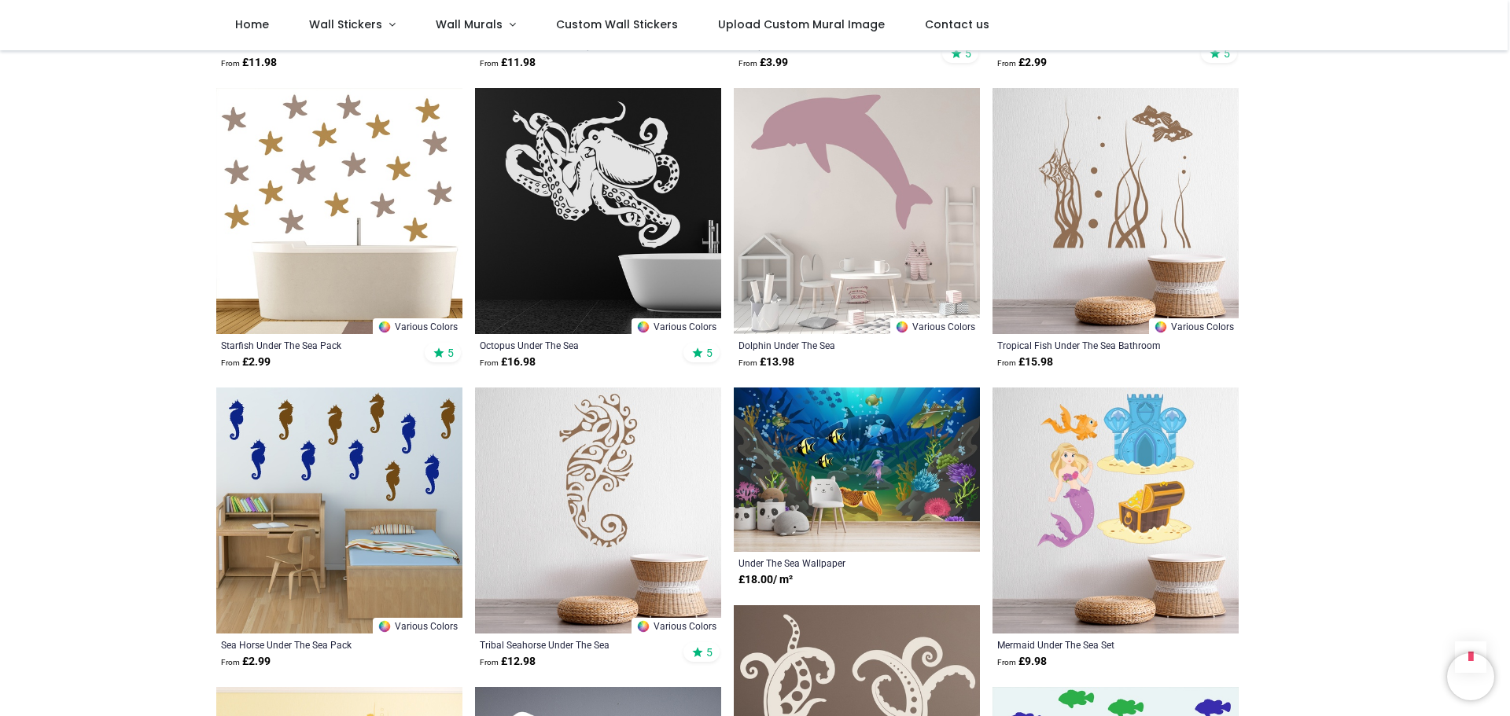
scroll to position [1101, 0]
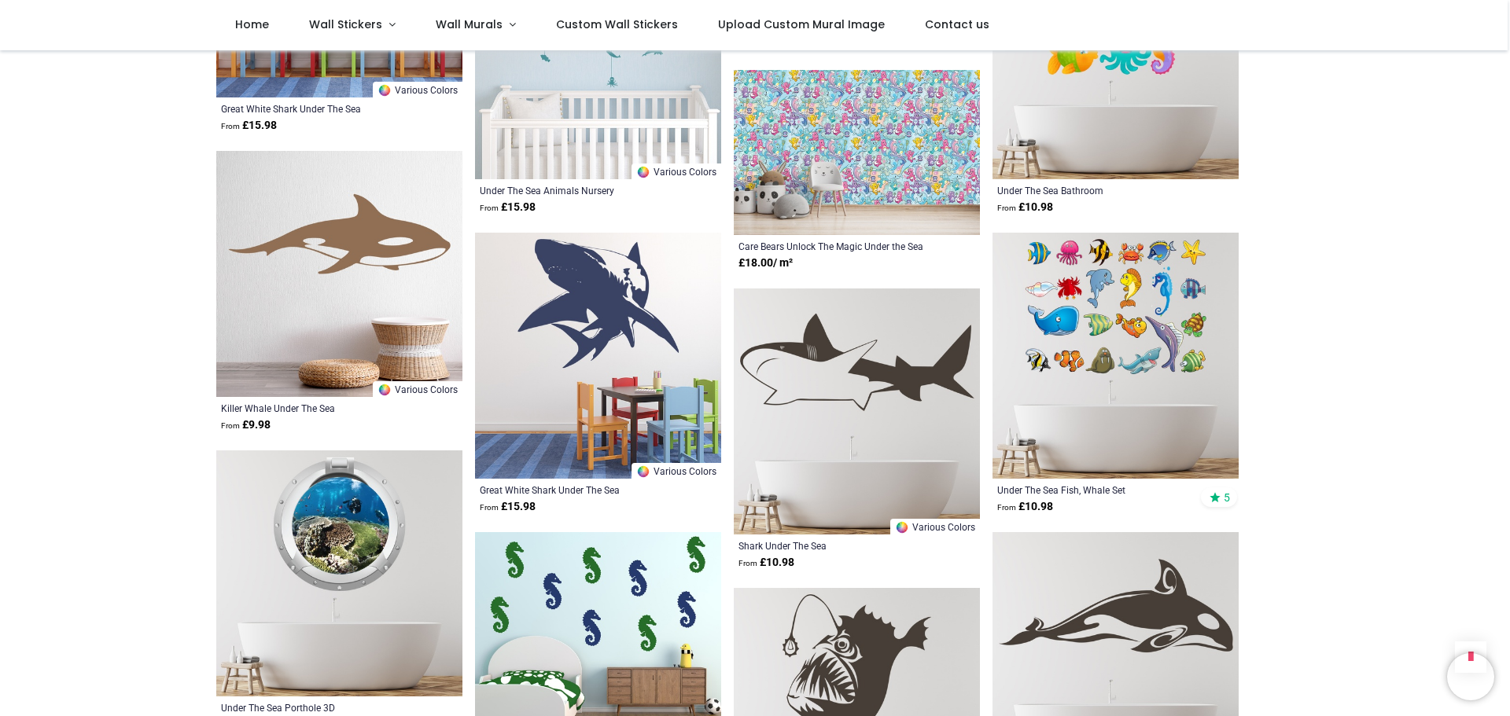
scroll to position [3696, 0]
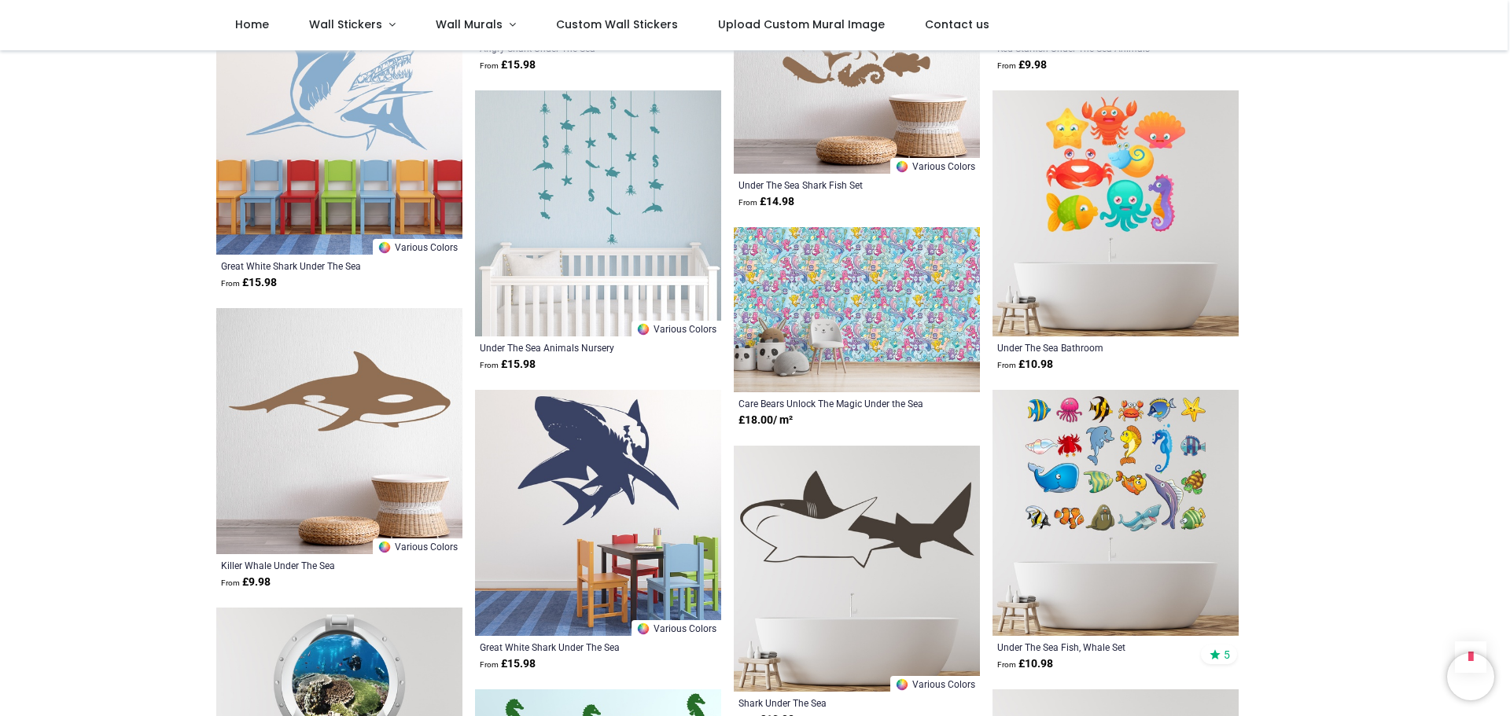
scroll to position [2752, 0]
